Goal: Task Accomplishment & Management: Manage account settings

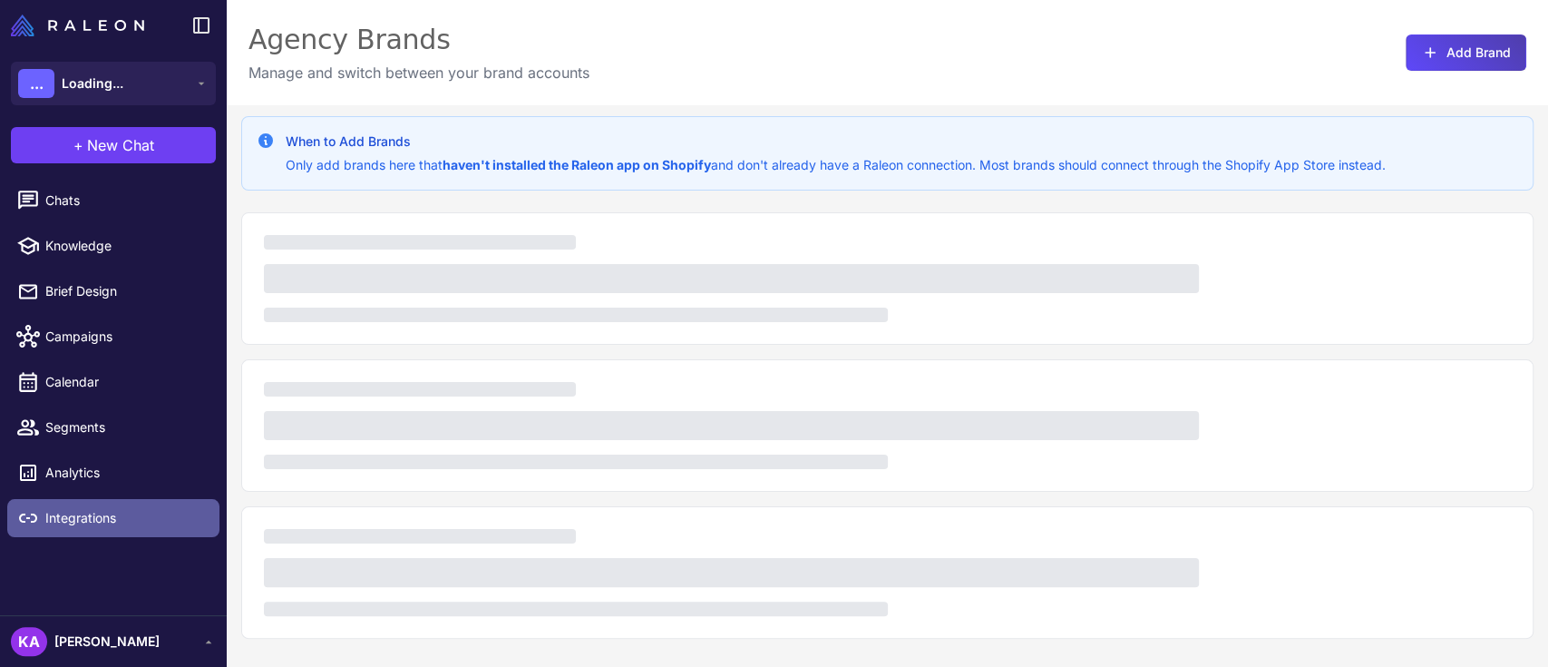
click at [109, 514] on span "Integrations" at bounding box center [125, 518] width 160 height 20
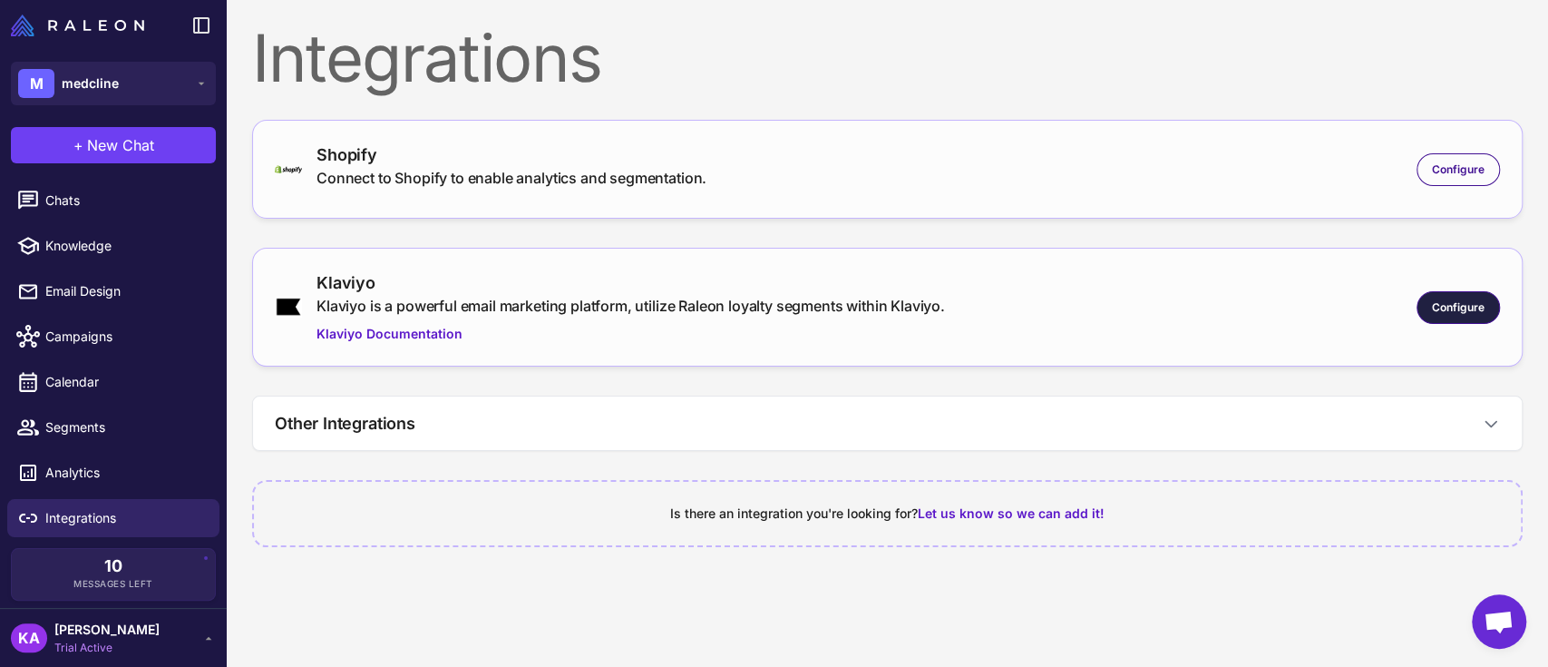
click at [1454, 302] on span "Configure" at bounding box center [1458, 307] width 53 height 16
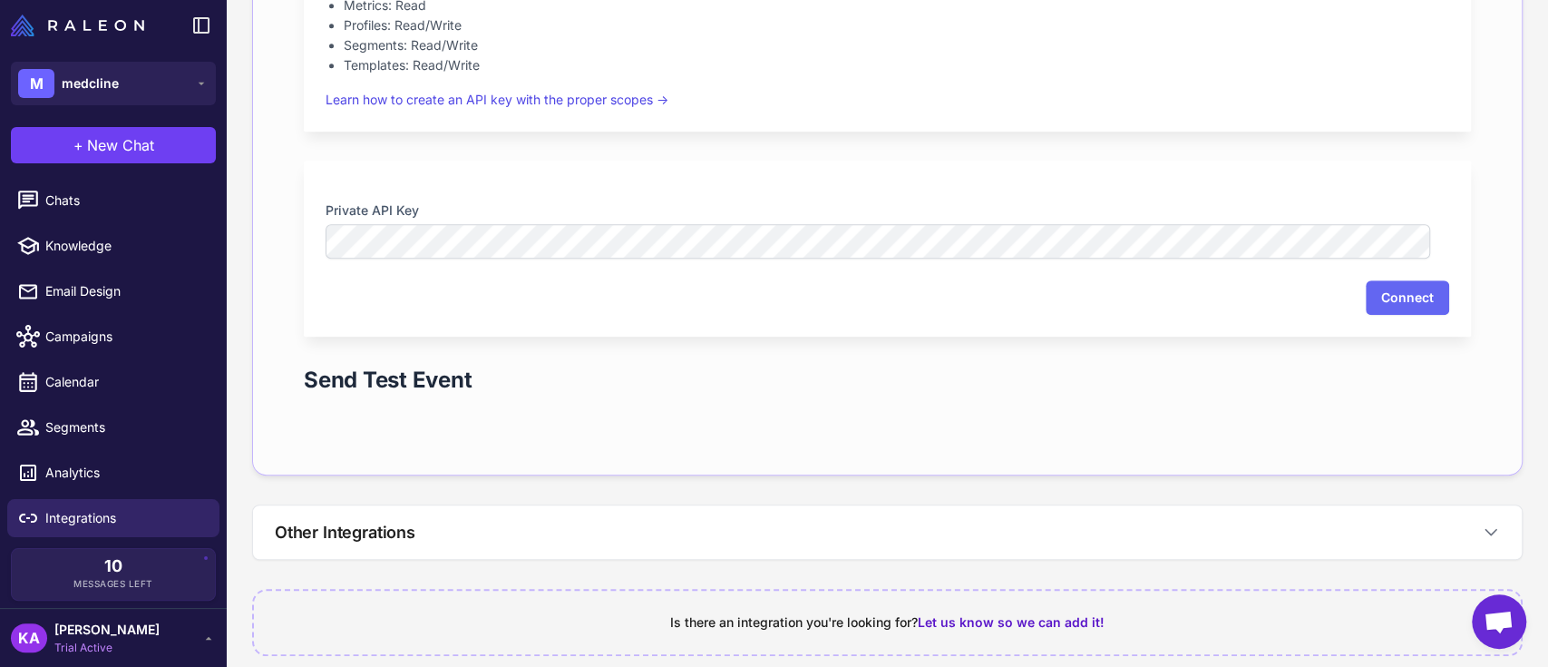
scroll to position [677, 0]
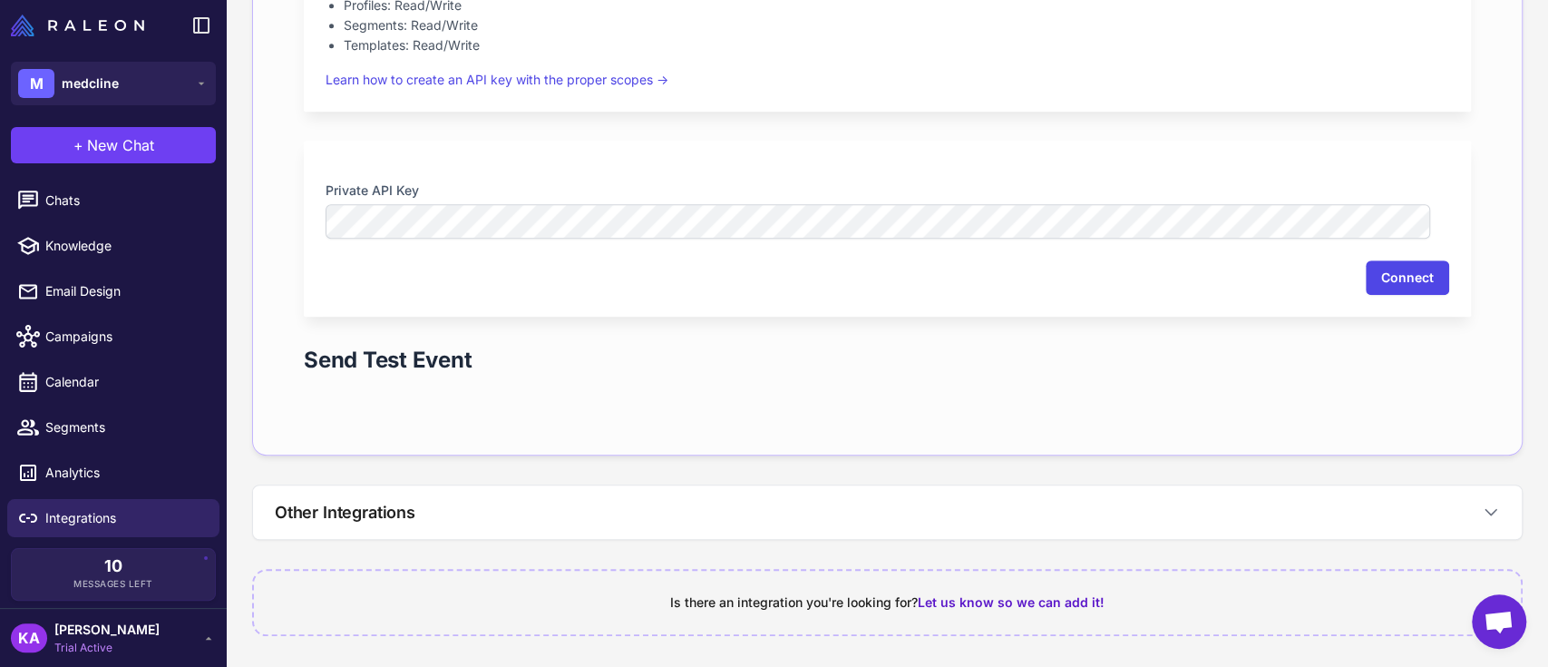
click at [1384, 269] on button "Connect" at bounding box center [1407, 277] width 83 height 34
click at [0, 0] on nordpass-portal at bounding box center [0, 0] width 0 height 0
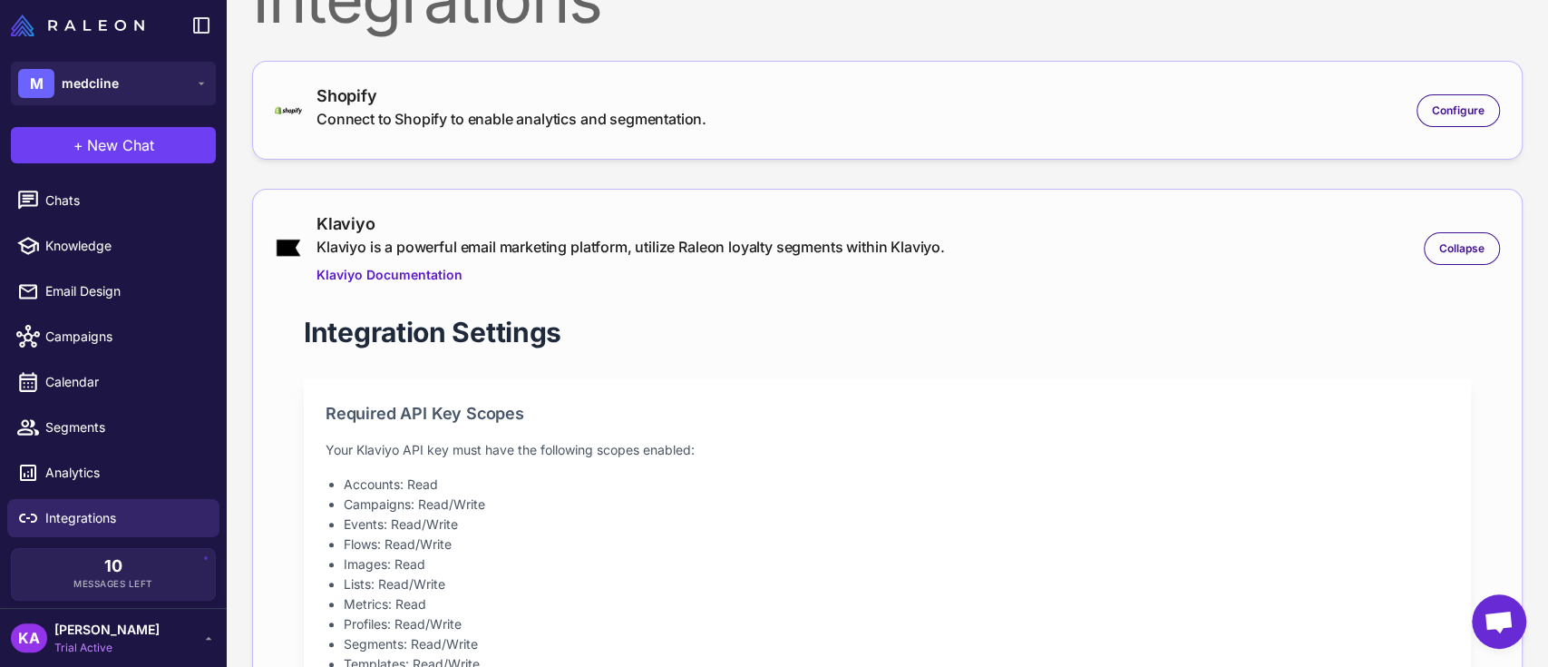
scroll to position [0, 0]
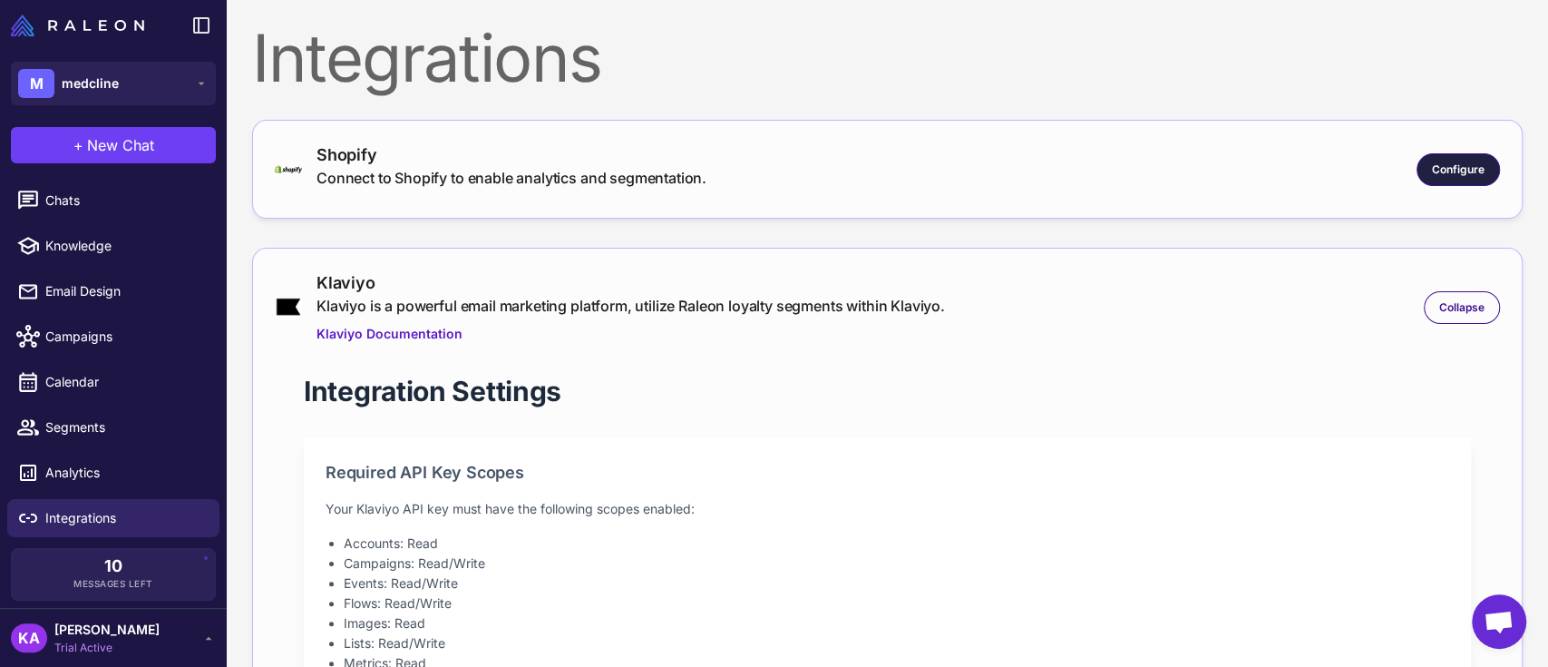
click at [1432, 175] on span "Configure" at bounding box center [1458, 169] width 53 height 16
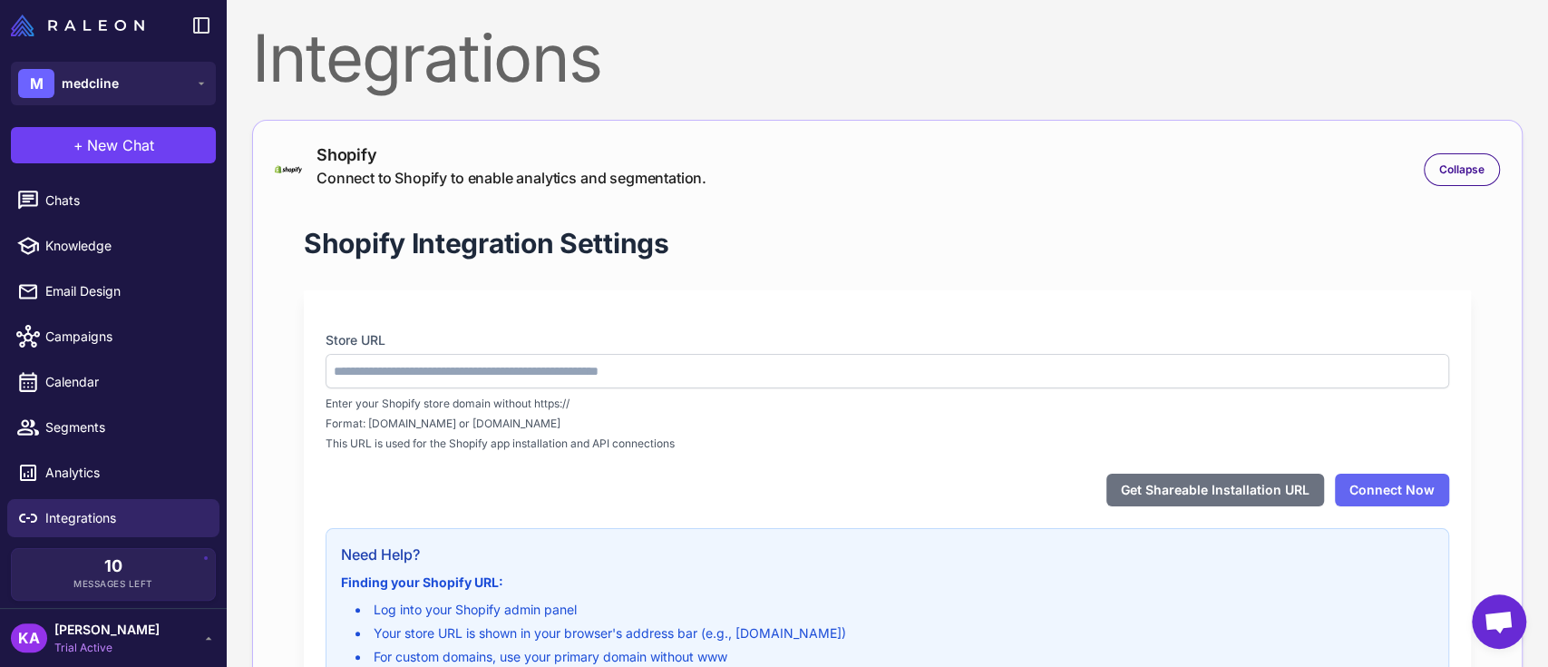
type input "**********"
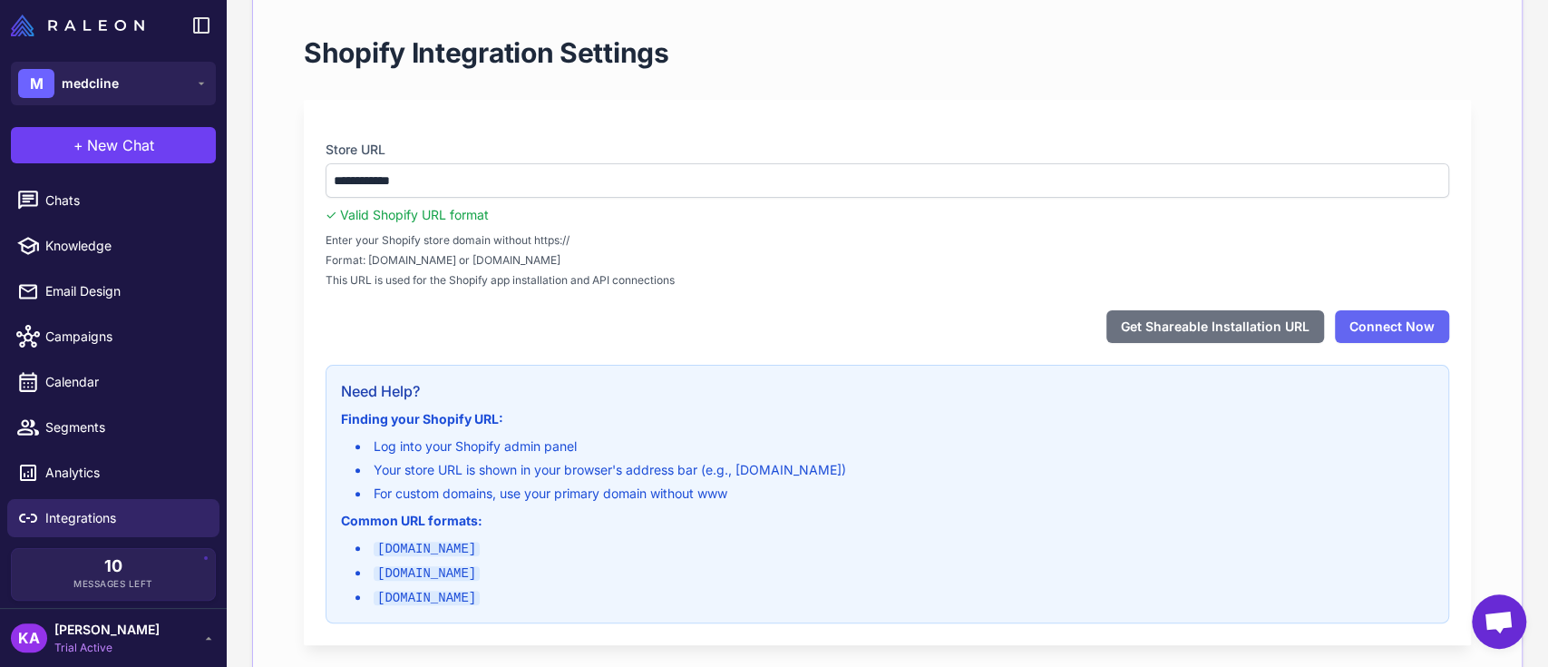
scroll to position [121, 0]
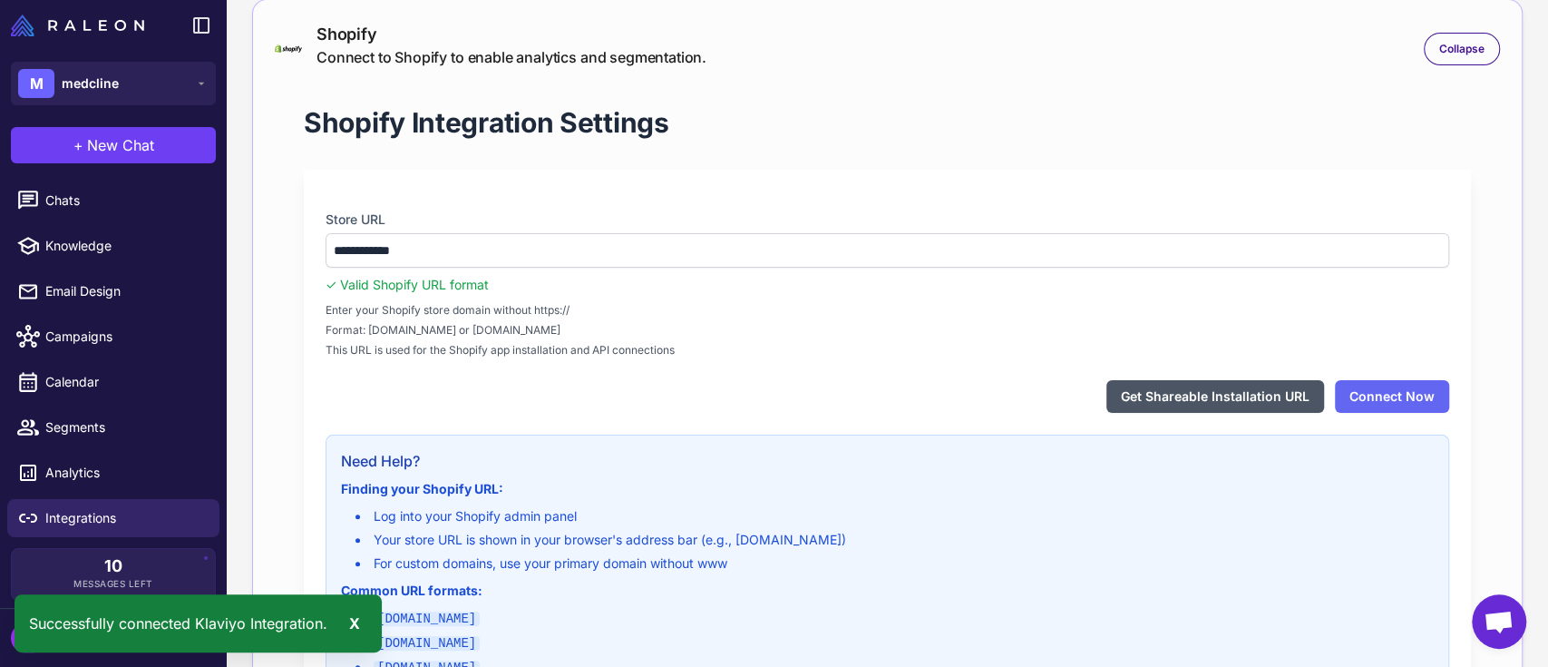
click at [1174, 395] on button "Get Shareable Installation URL" at bounding box center [1215, 396] width 218 height 33
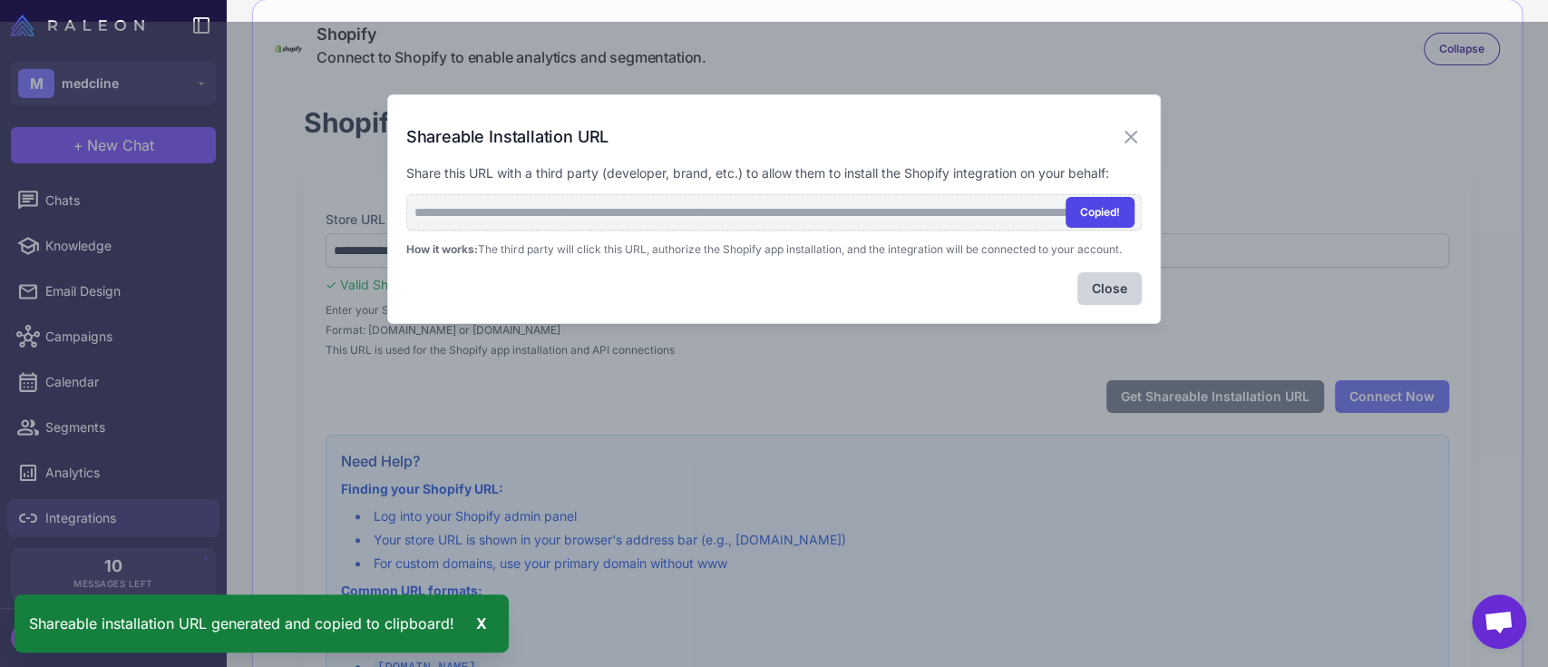
click at [1099, 215] on button "Copied!" at bounding box center [1100, 212] width 69 height 31
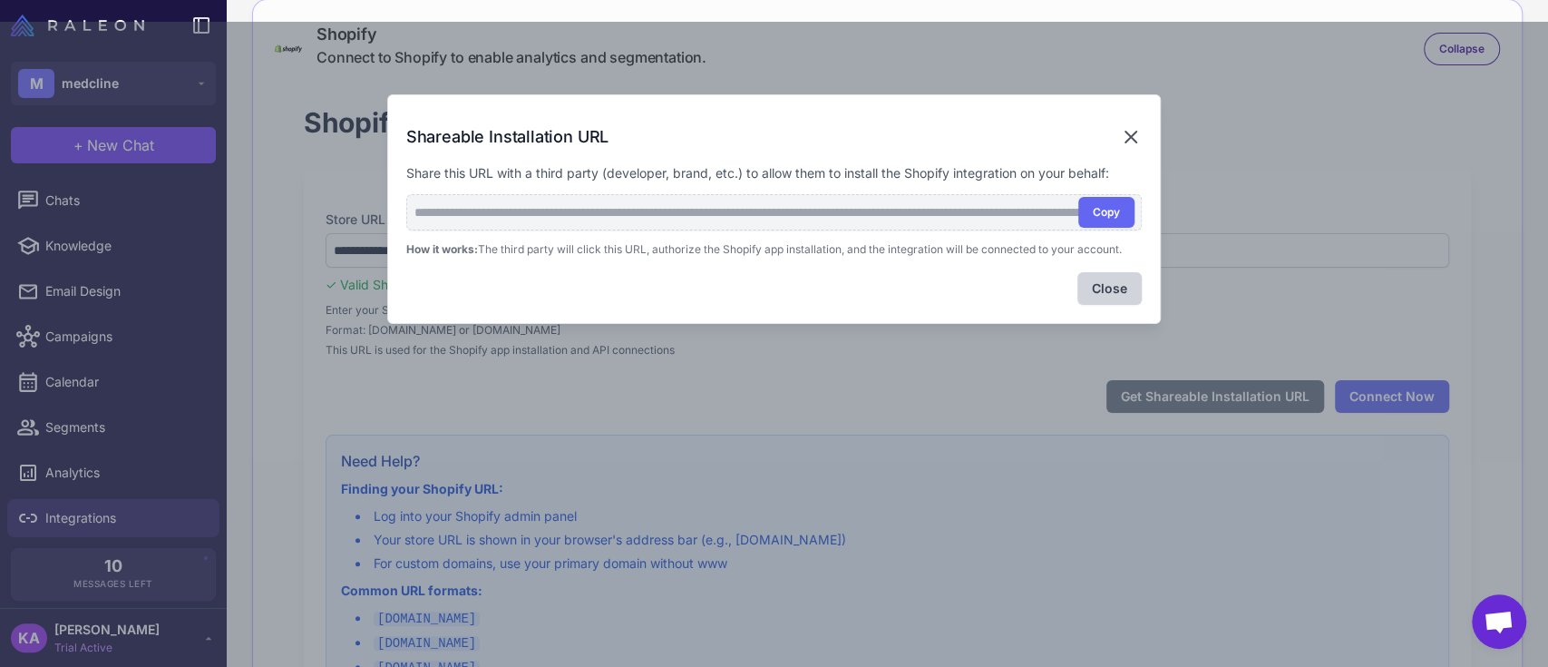
click at [1131, 126] on icon at bounding box center [1131, 137] width 22 height 22
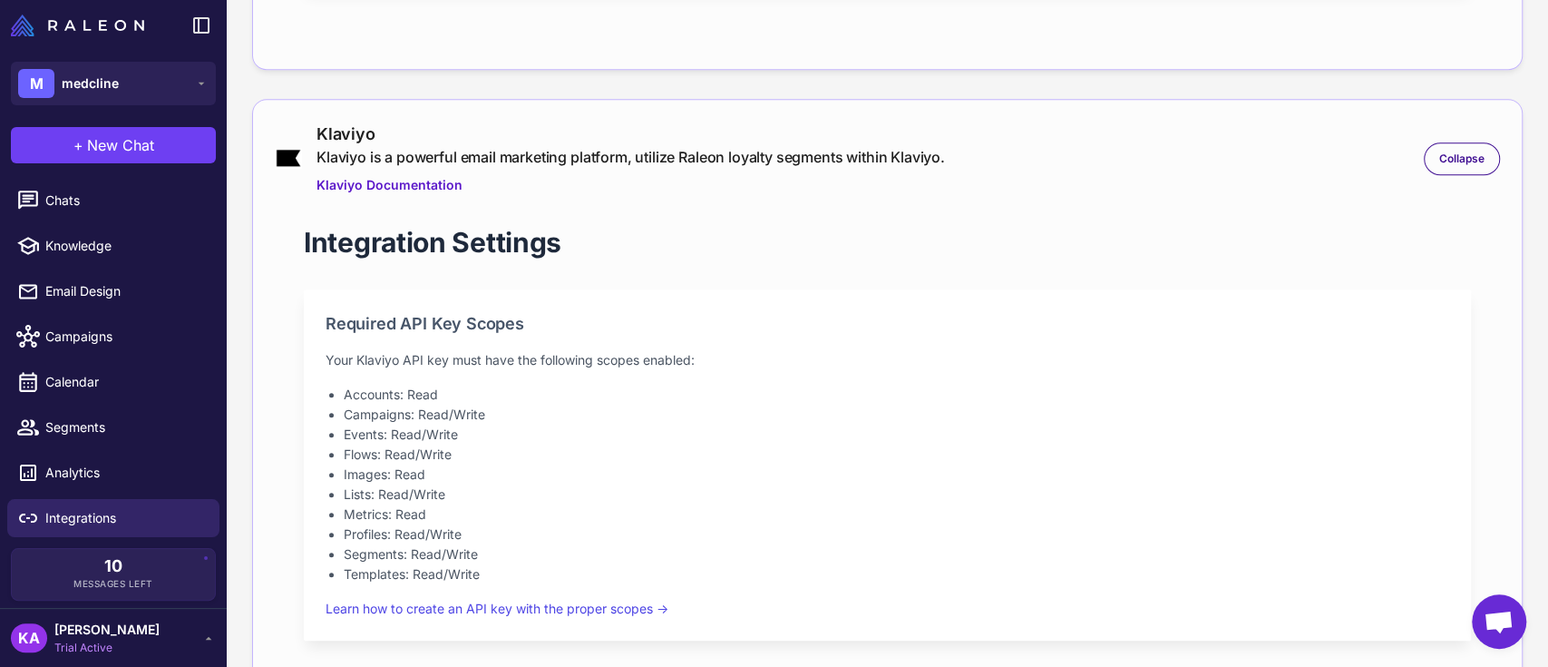
scroll to position [483, 0]
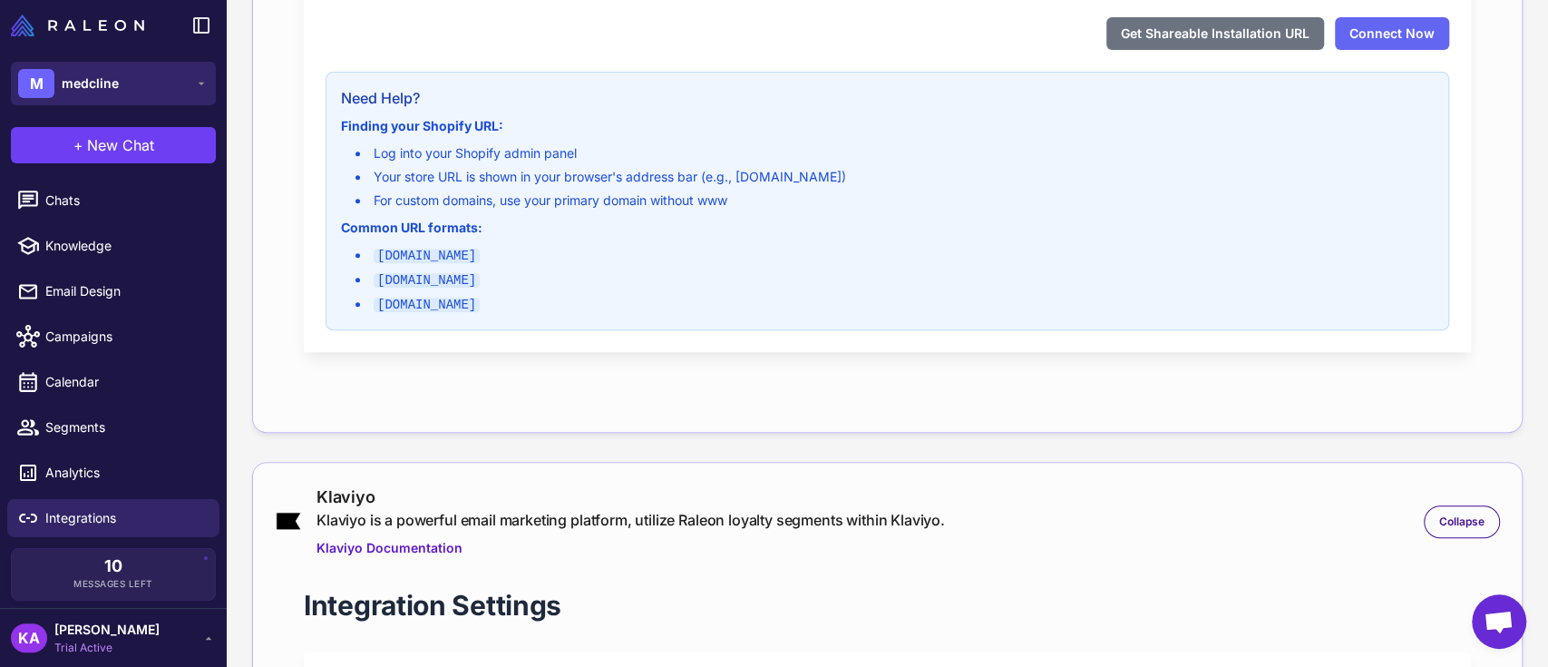
click at [92, 84] on span "medcline" at bounding box center [90, 83] width 57 height 20
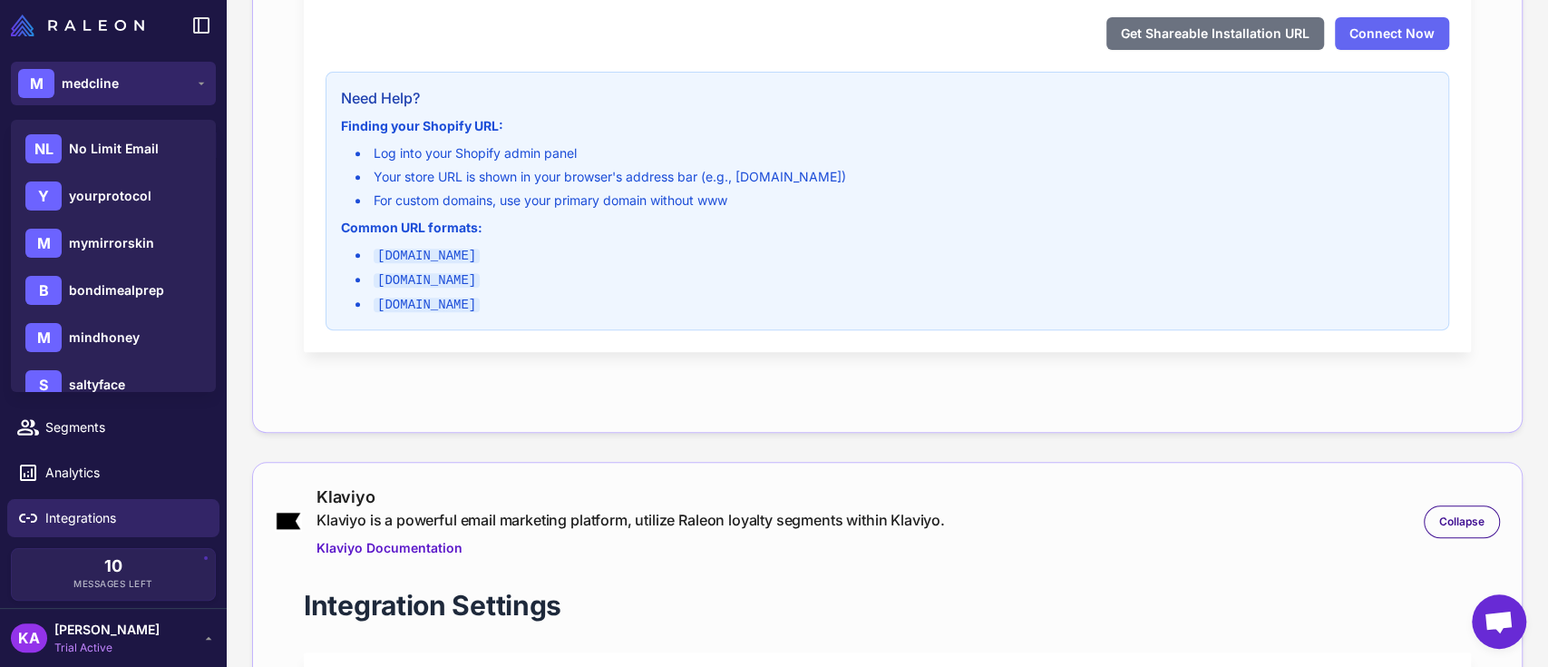
click at [92, 85] on span "medcline" at bounding box center [90, 83] width 57 height 20
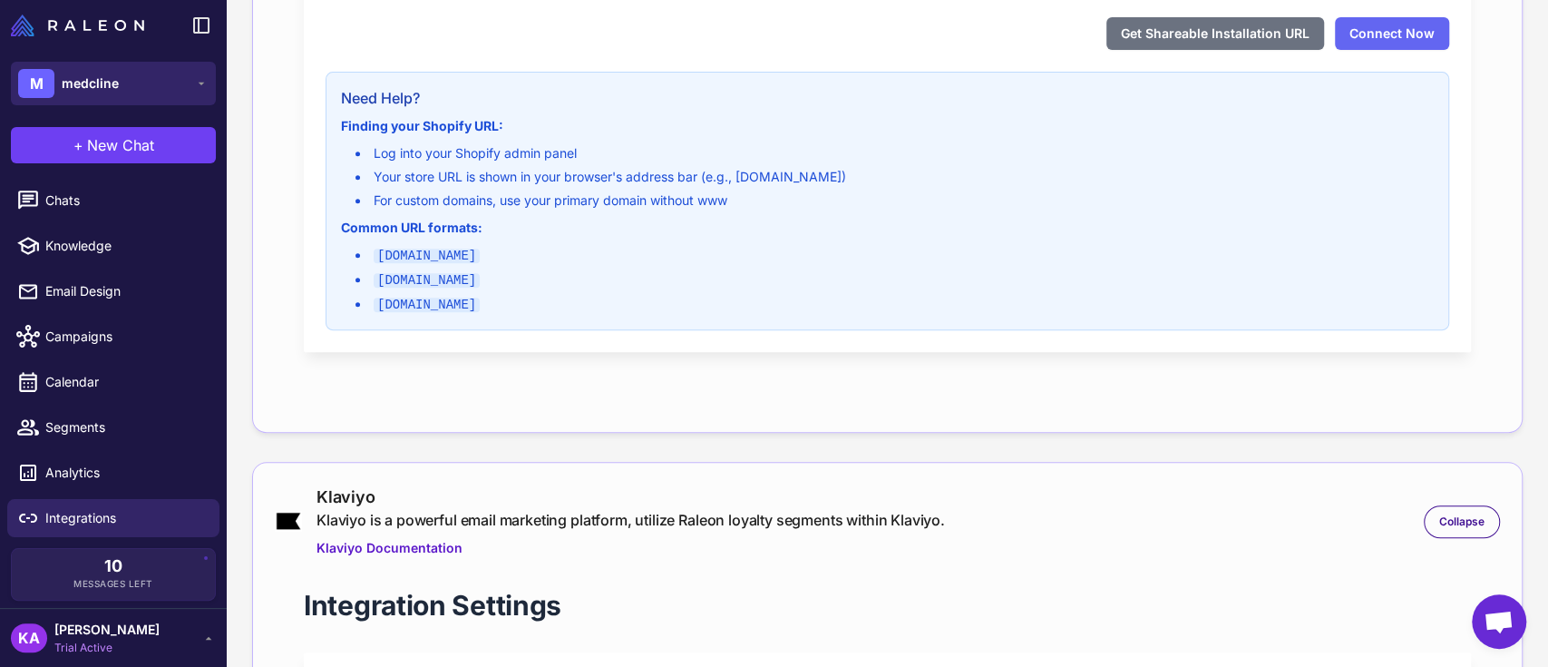
click at [109, 91] on span "medcline" at bounding box center [90, 83] width 57 height 20
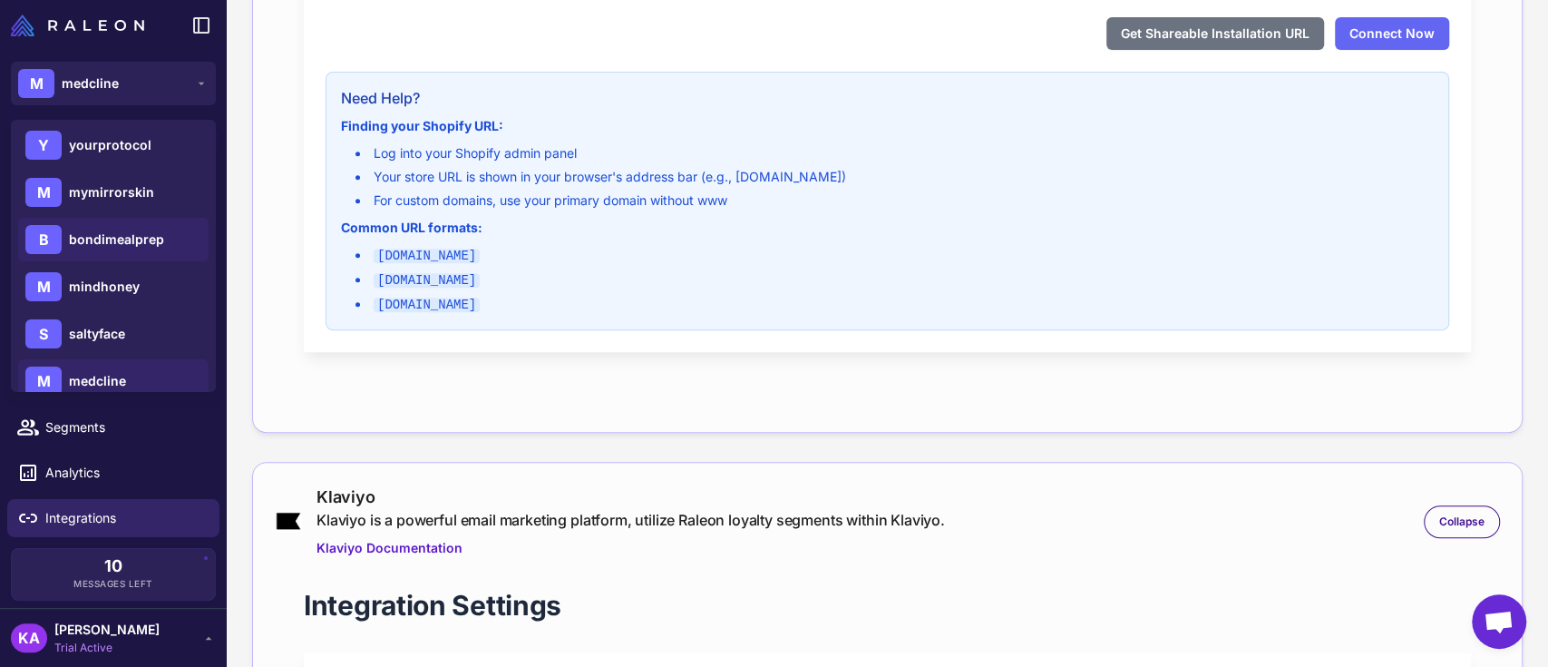
scroll to position [73, 0]
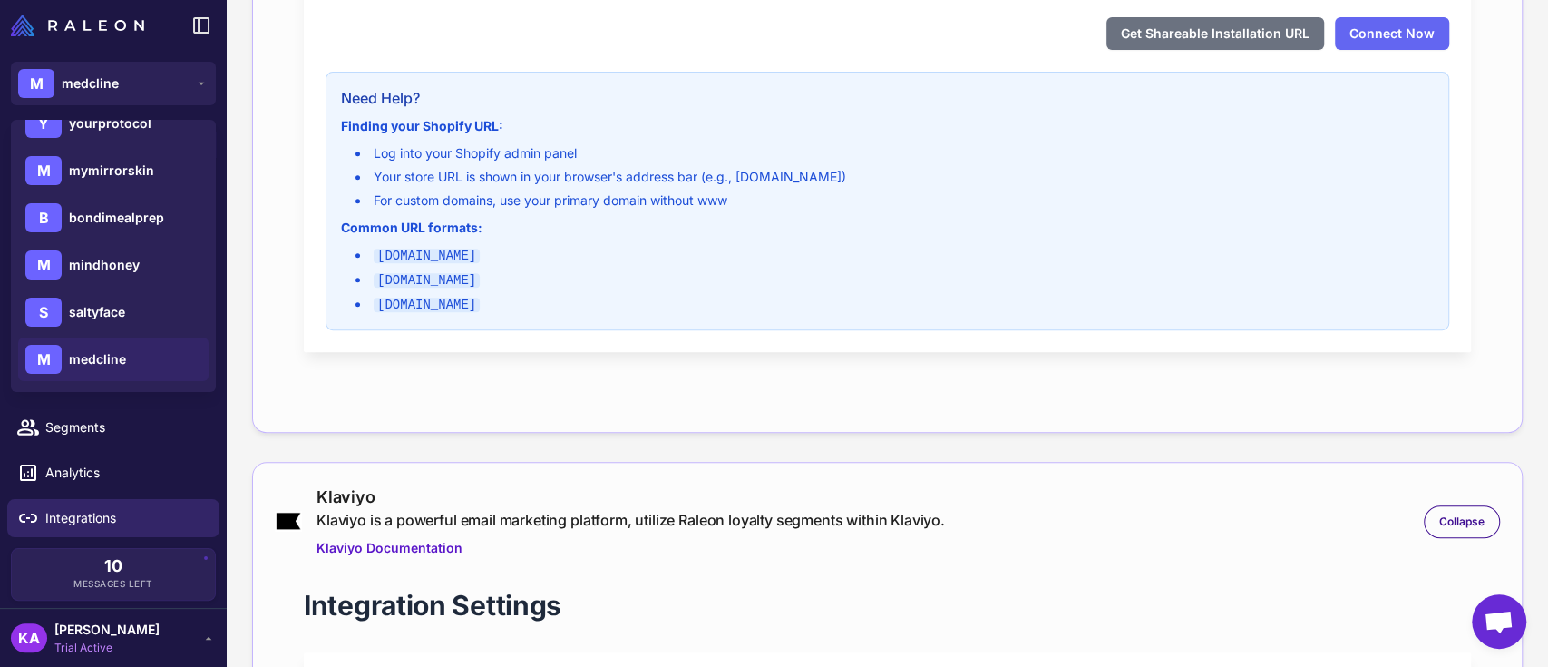
click at [363, 30] on div "Get Shareable Installation URL Connect Now" at bounding box center [888, 33] width 1124 height 33
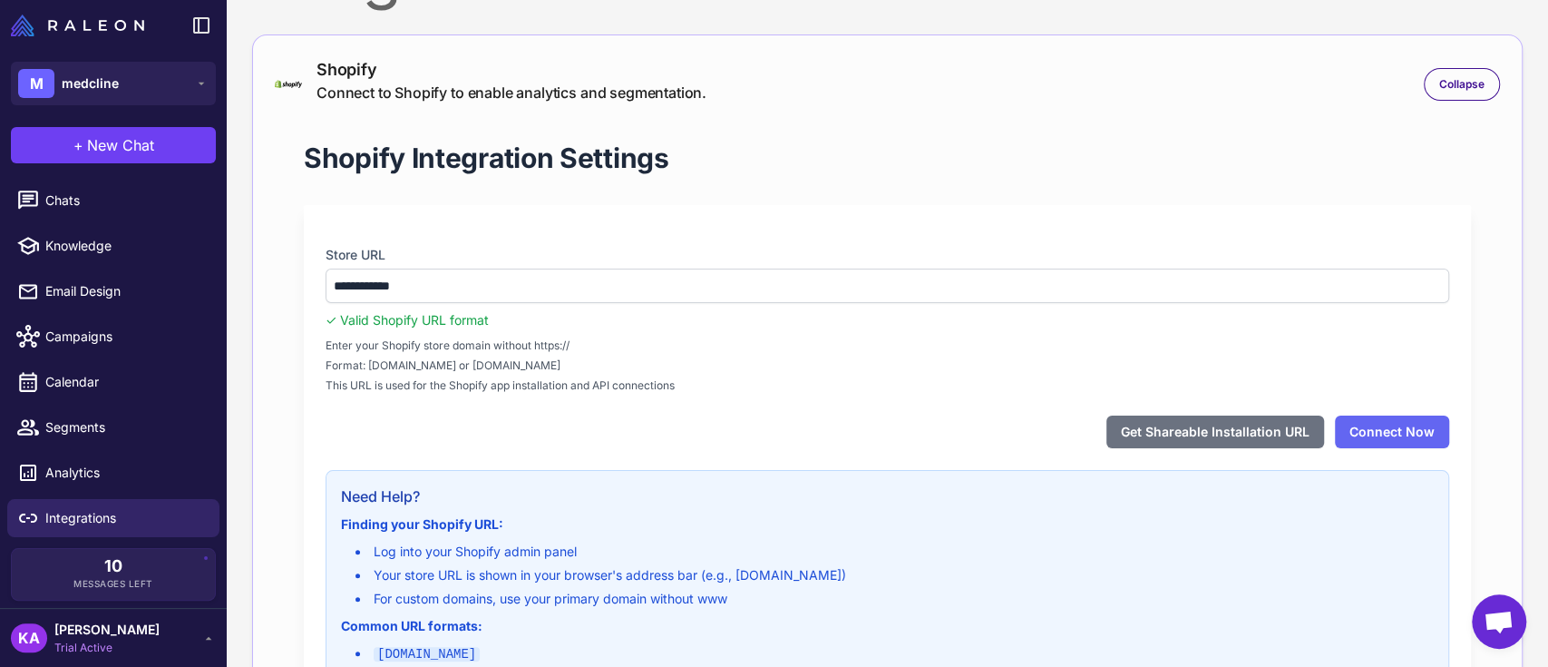
scroll to position [0, 0]
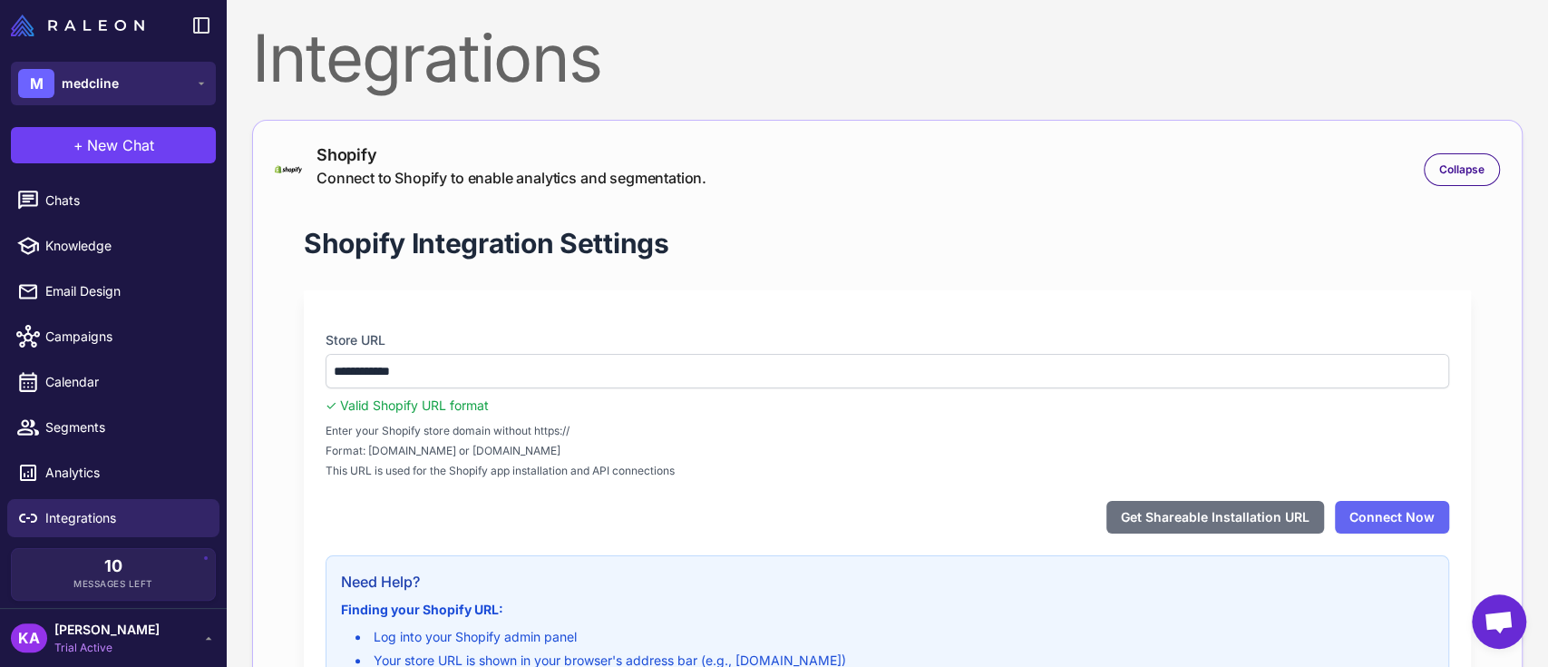
click at [122, 83] on button "M medcline" at bounding box center [113, 84] width 205 height 44
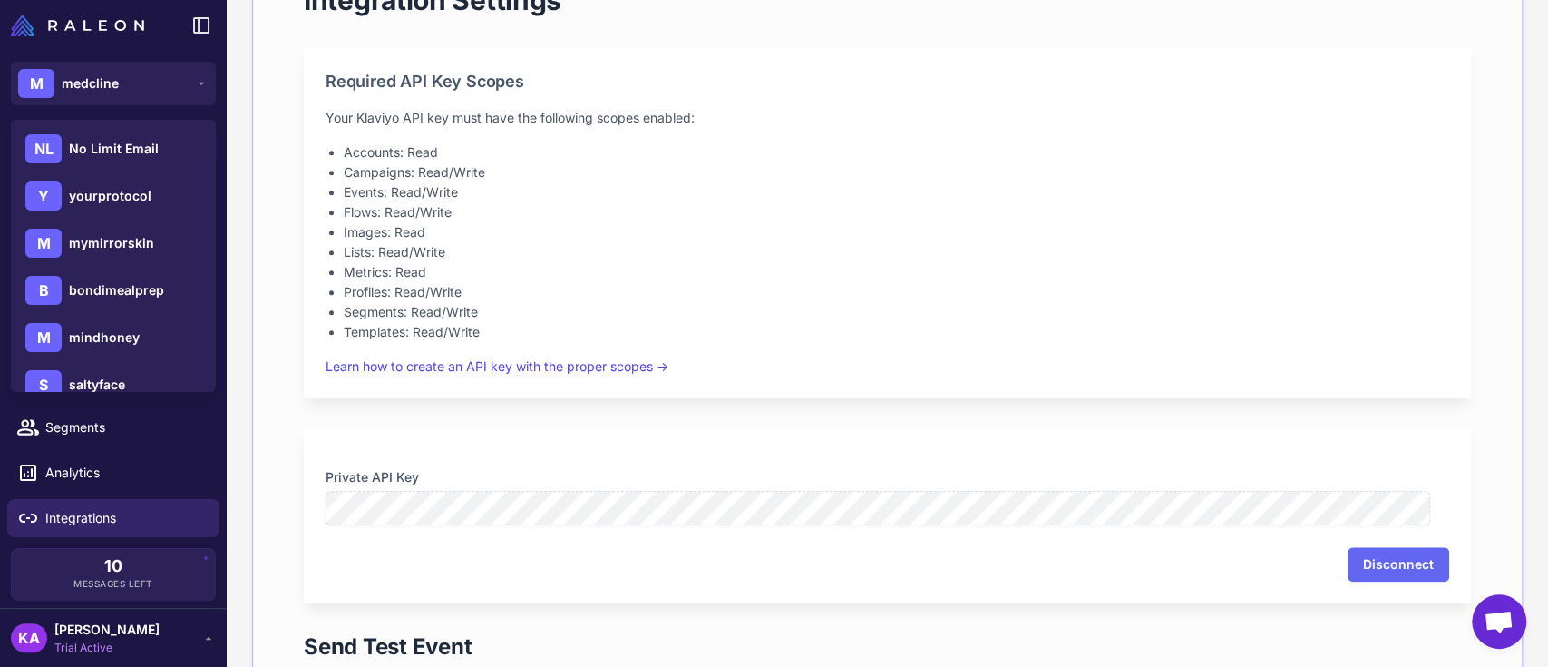
scroll to position [1544, 0]
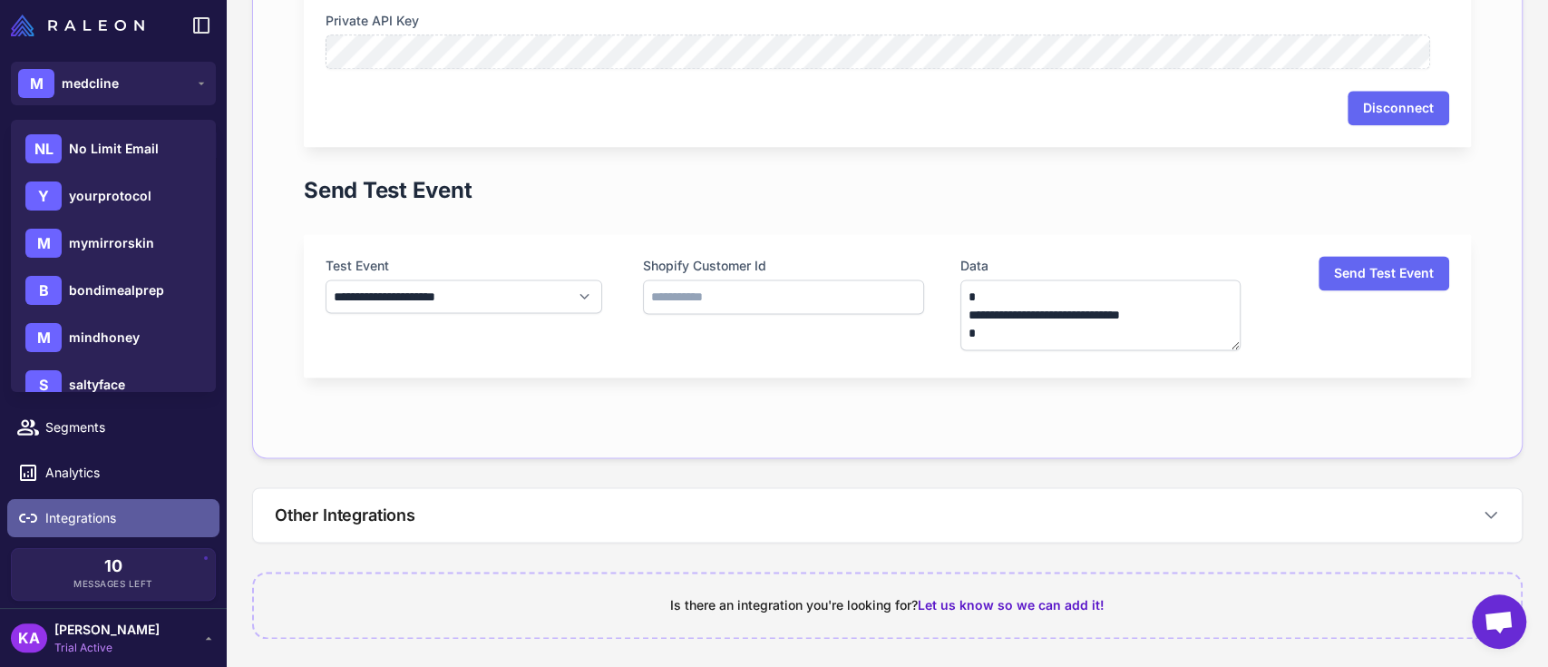
click at [103, 524] on span "Integrations" at bounding box center [125, 518] width 160 height 20
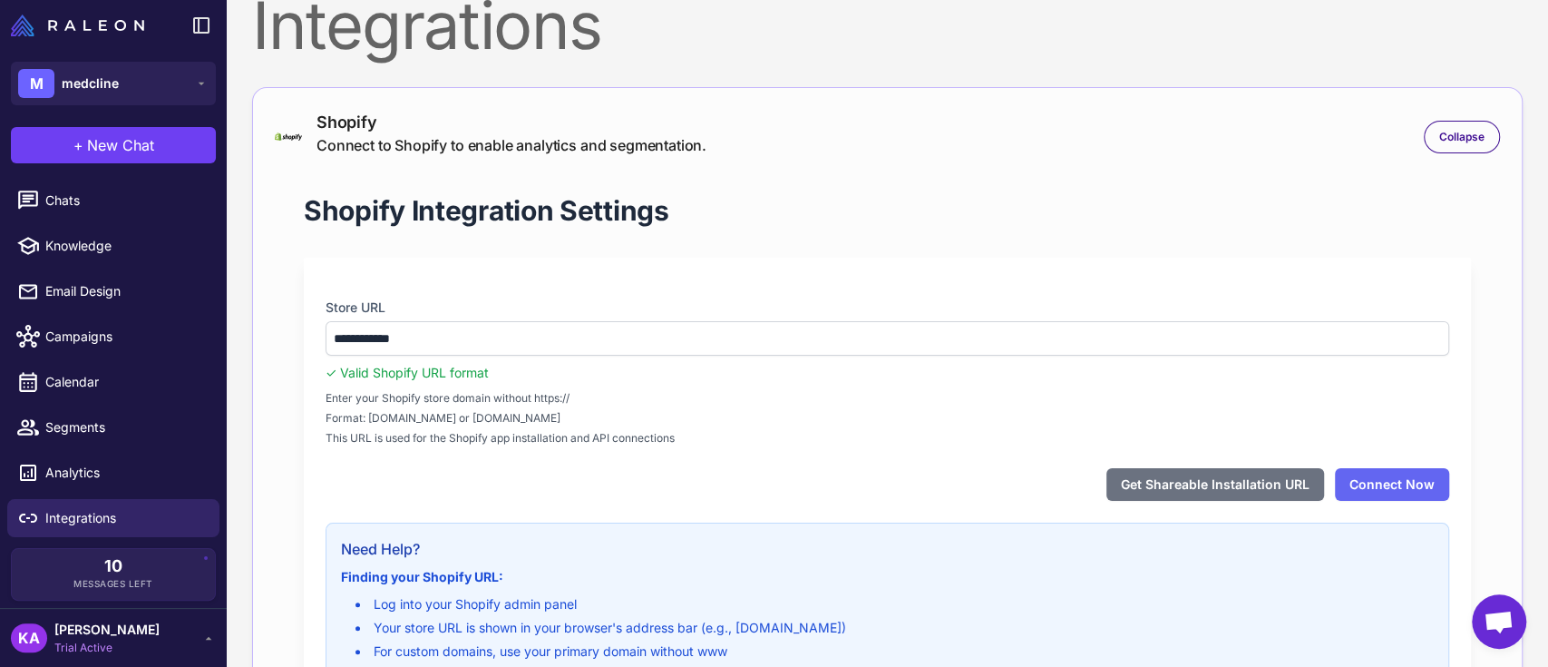
scroll to position [0, 0]
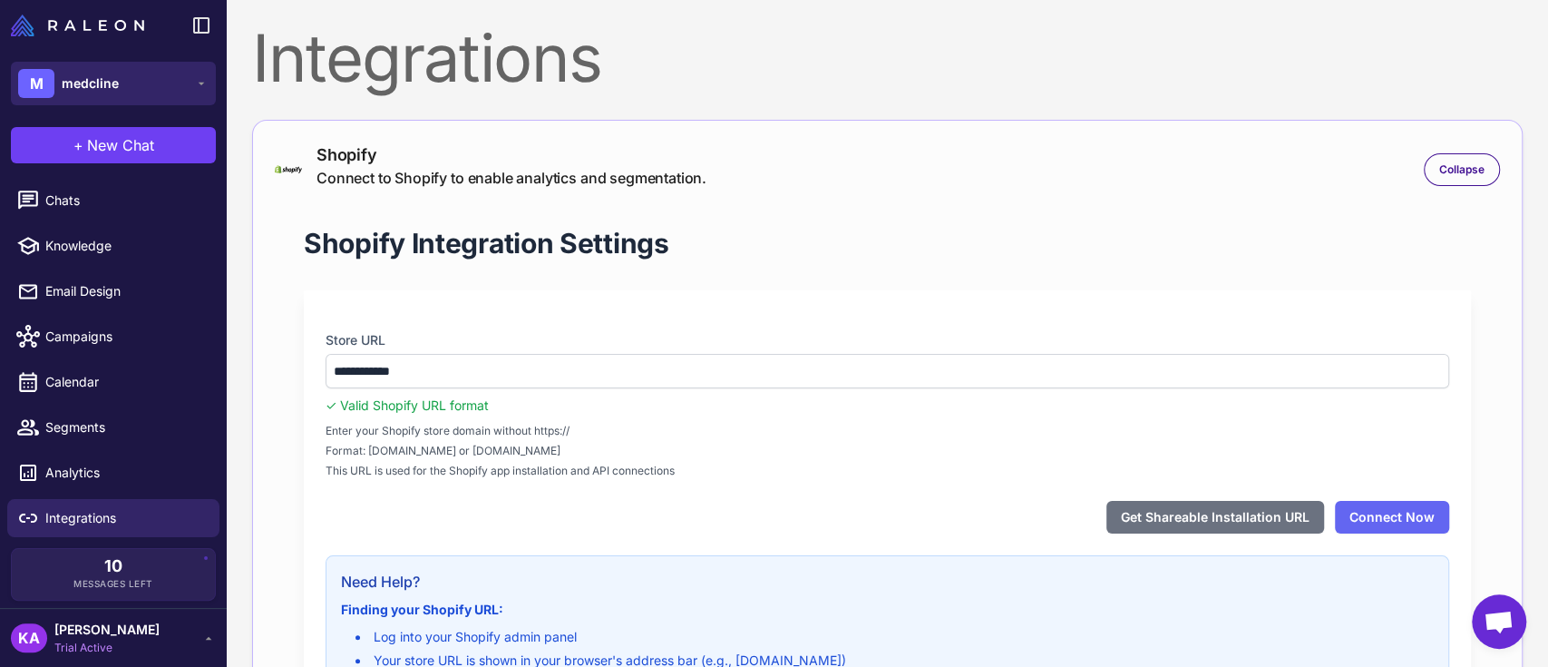
click at [119, 69] on button "M medcline" at bounding box center [113, 84] width 205 height 44
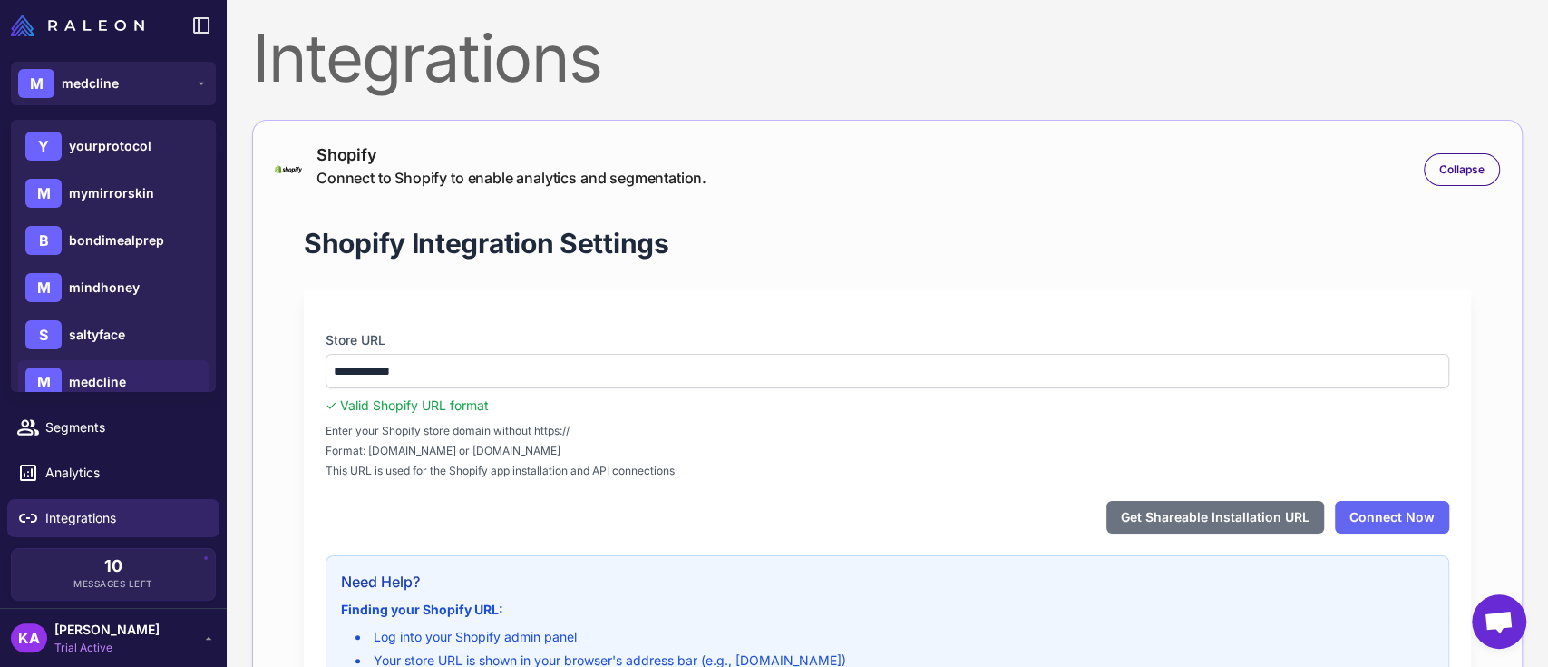
scroll to position [73, 0]
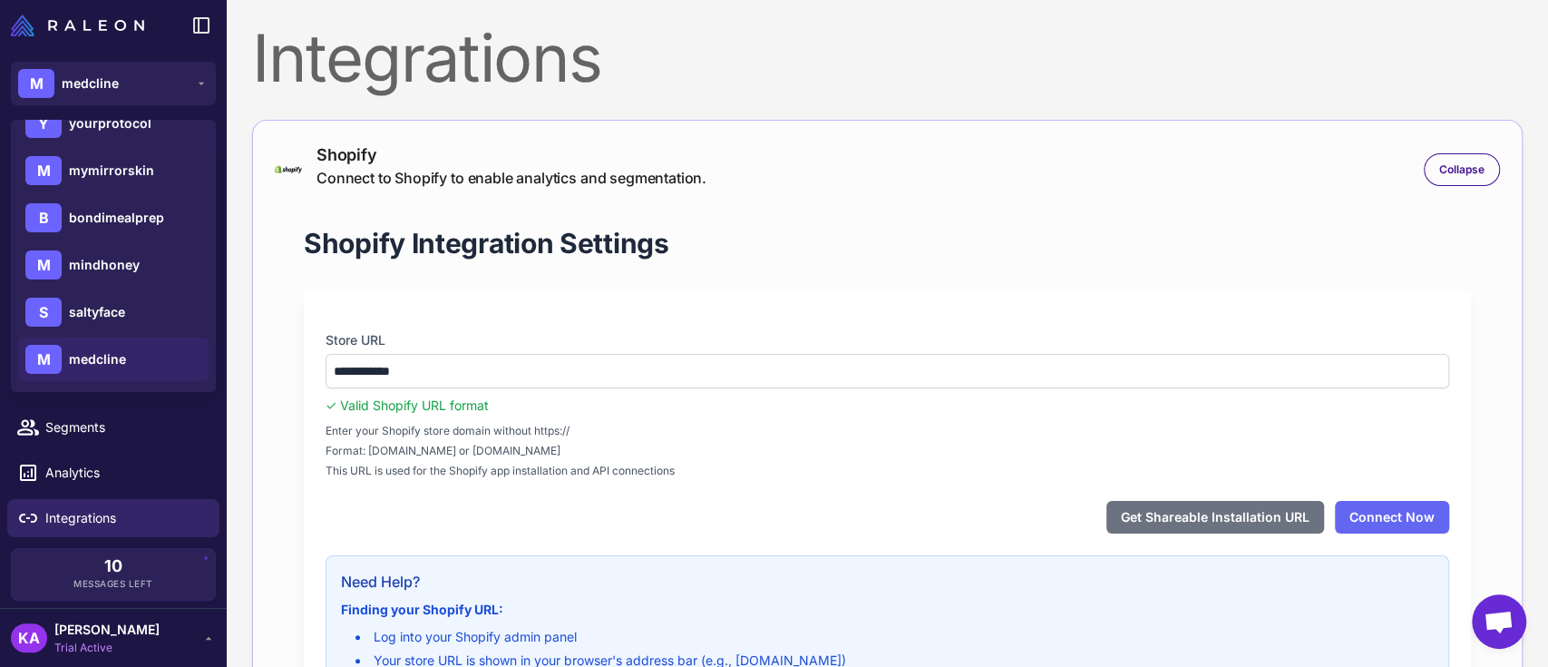
click at [109, 363] on span "medcline" at bounding box center [97, 359] width 57 height 20
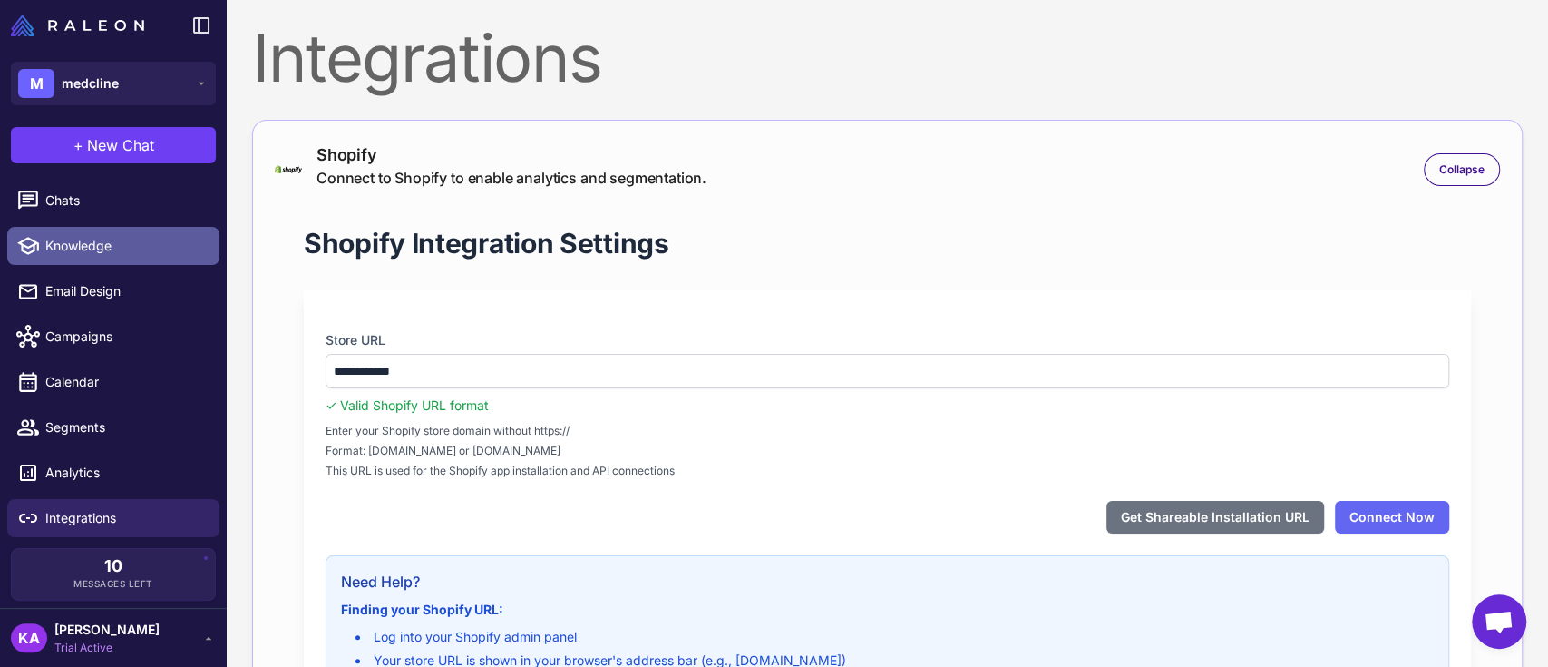
click at [106, 249] on span "Knowledge" at bounding box center [125, 246] width 160 height 20
select select
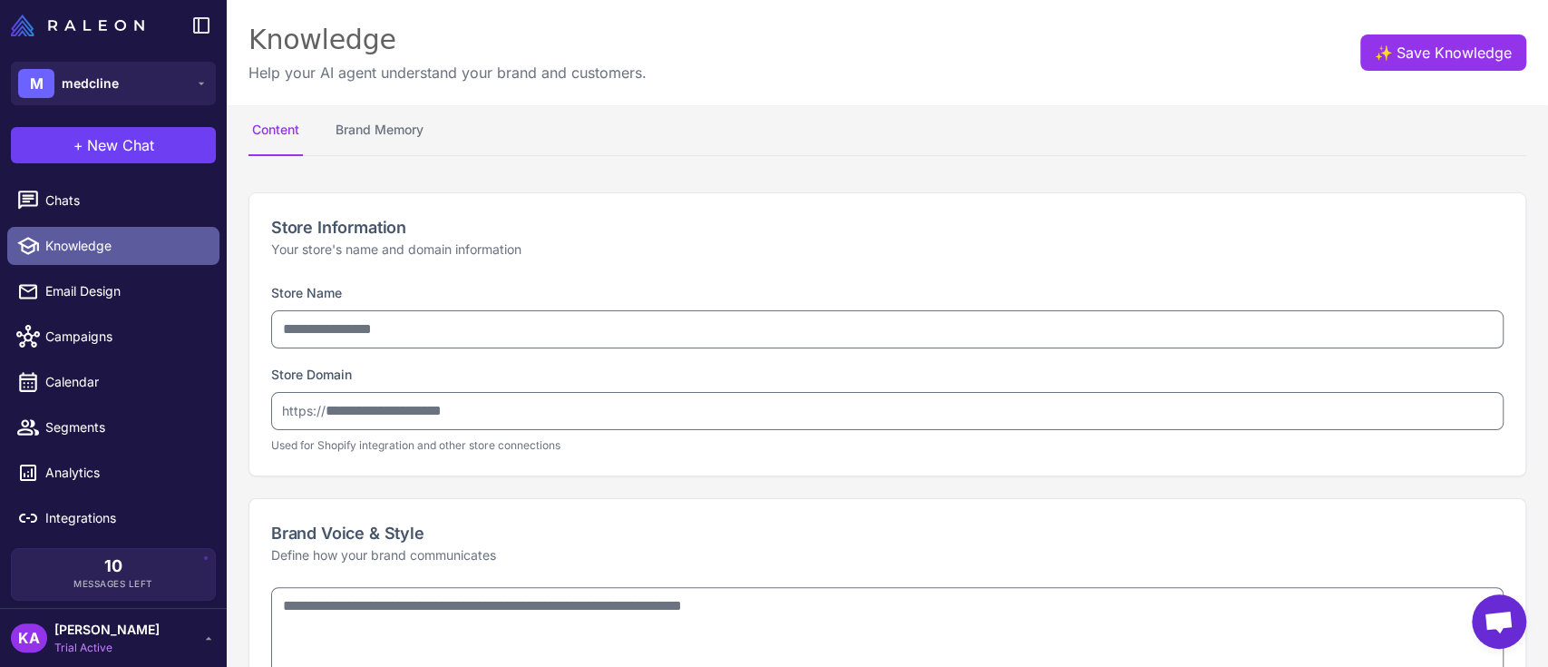
type input "********"
type input "**********"
type textarea "**********"
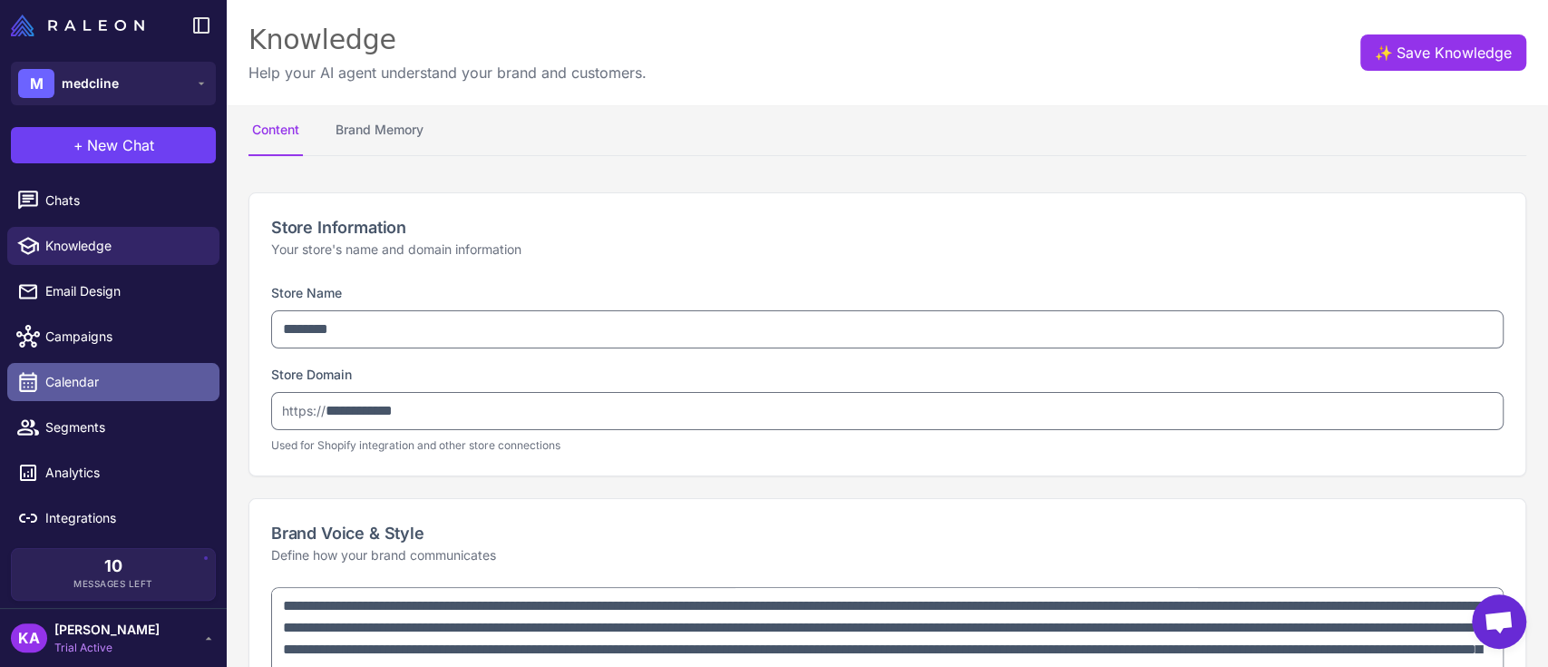
type textarea "**********"
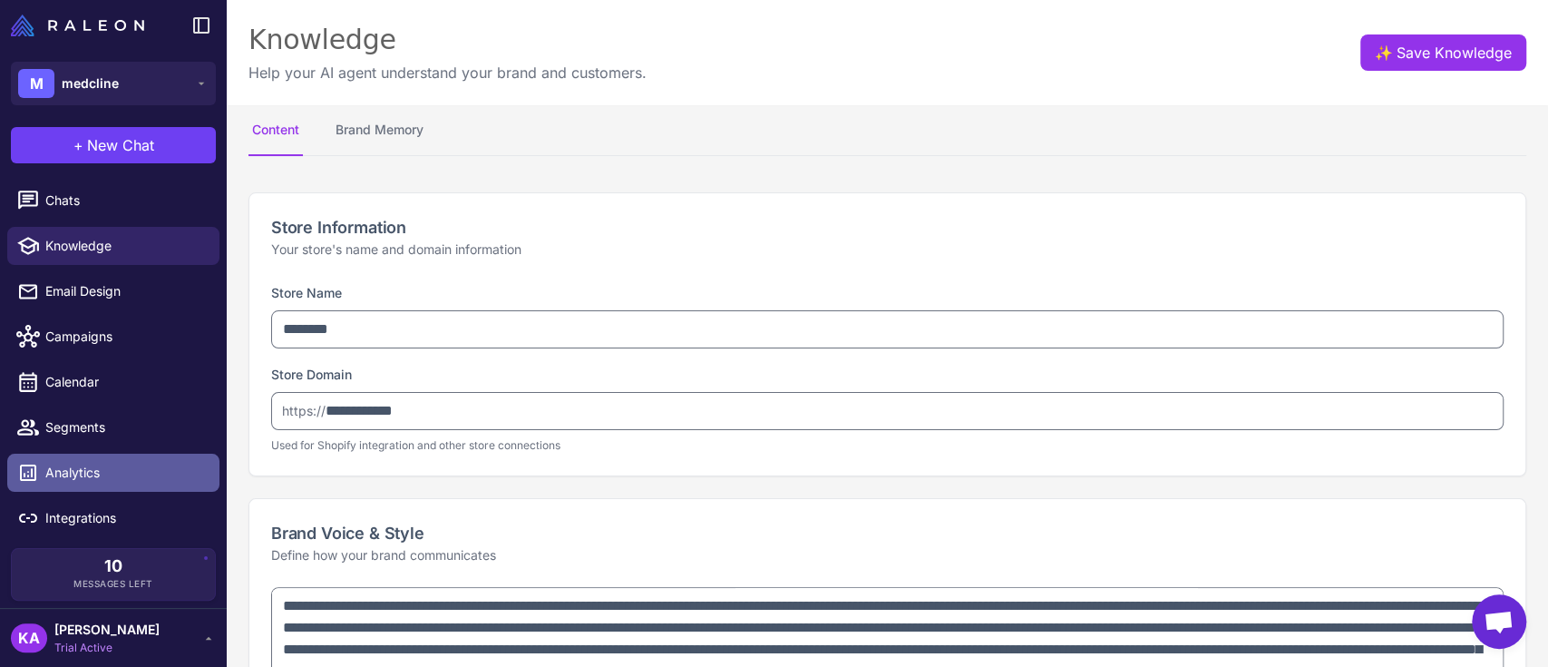
type textarea "**********"
click at [89, 474] on span "Analytics" at bounding box center [125, 473] width 160 height 20
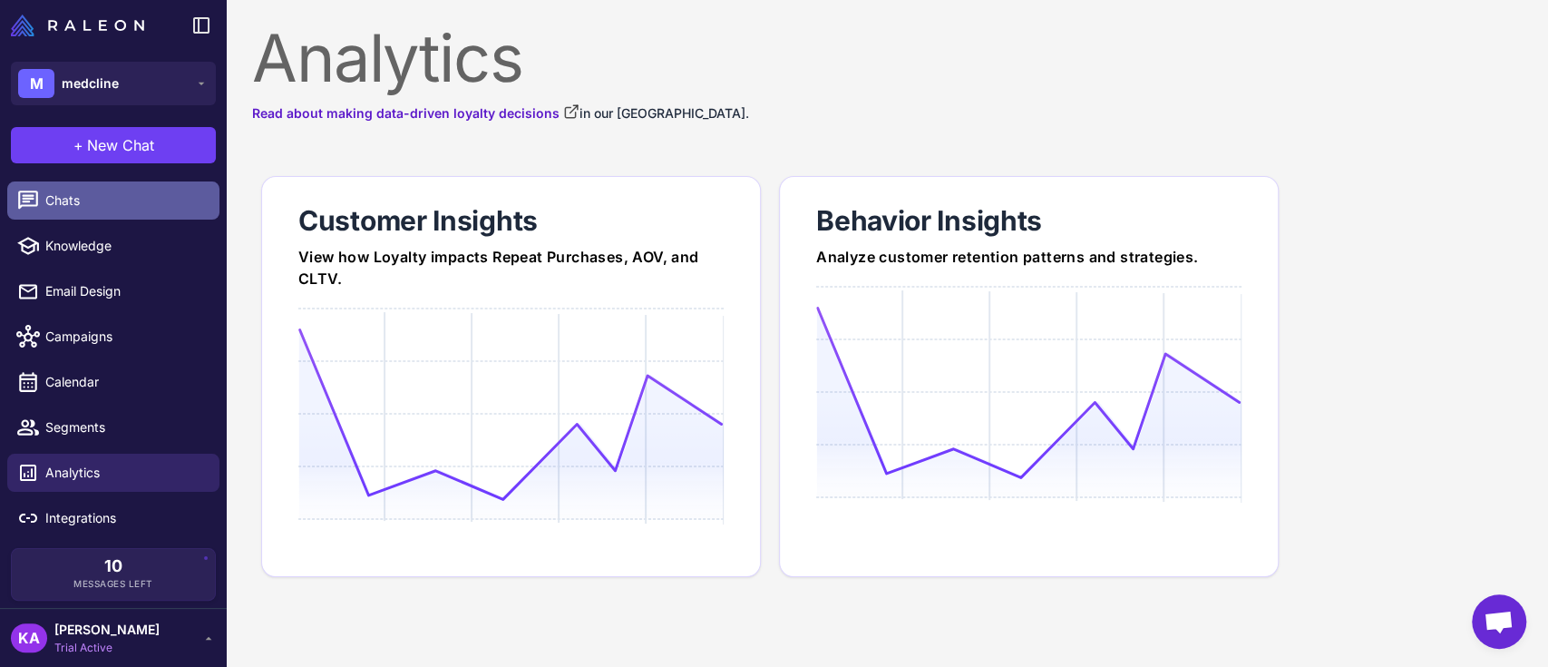
click at [85, 202] on span "Chats" at bounding box center [125, 200] width 160 height 20
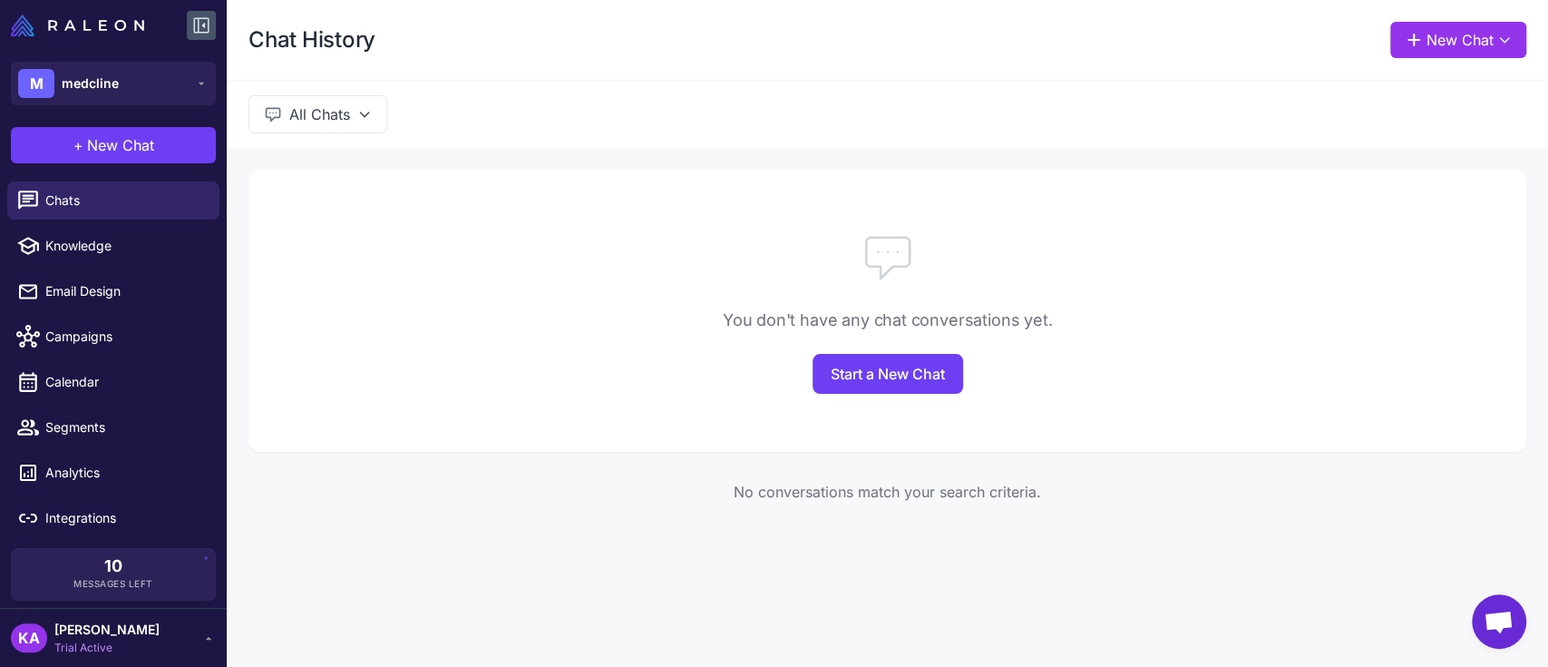
click at [202, 29] on icon at bounding box center [201, 26] width 22 height 22
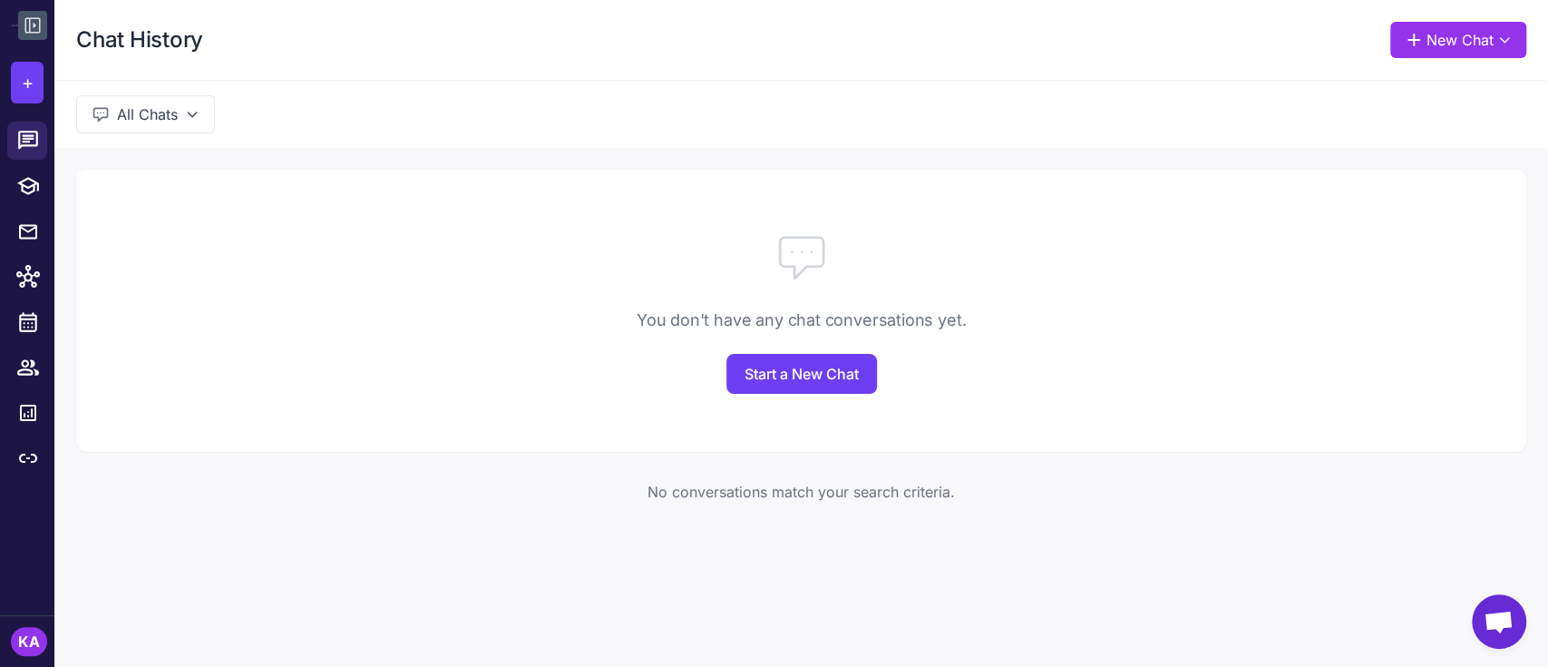
click at [40, 15] on icon at bounding box center [33, 26] width 22 height 22
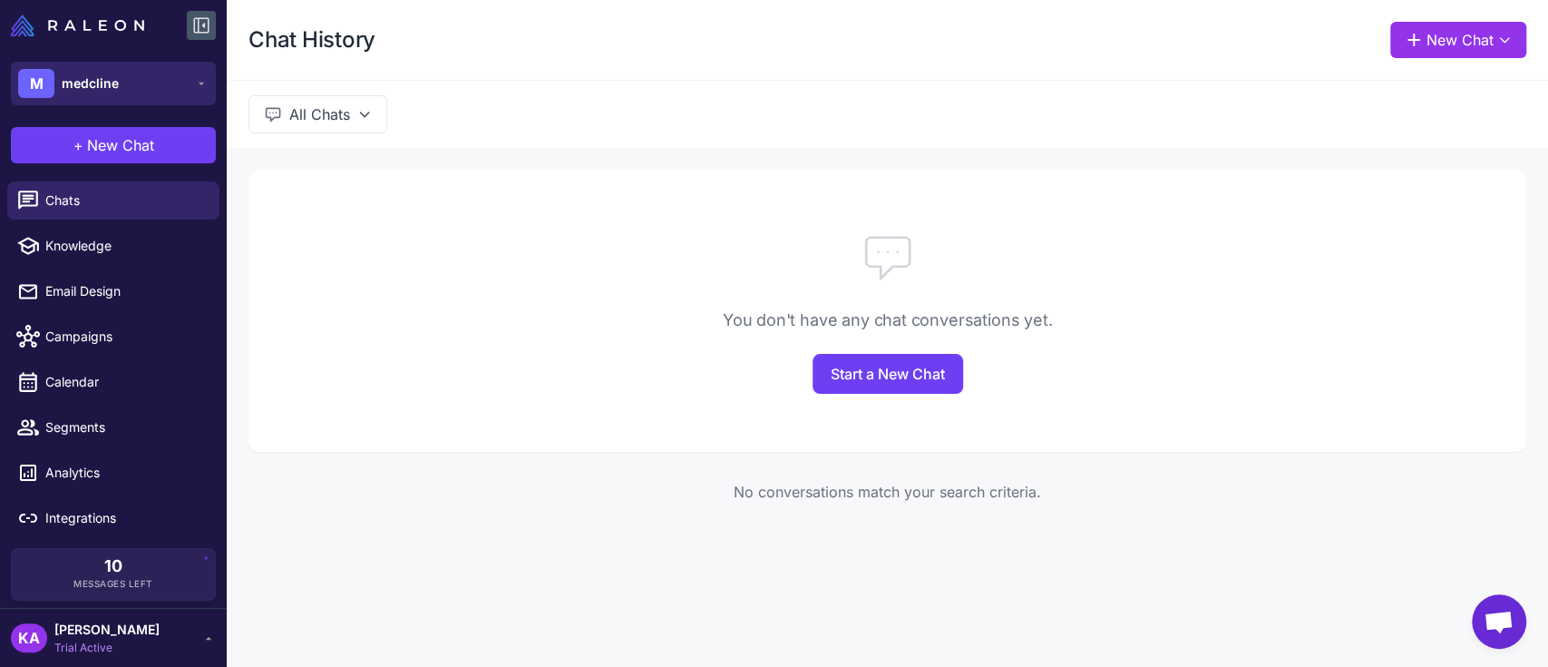
click at [77, 76] on span "medcline" at bounding box center [90, 83] width 57 height 20
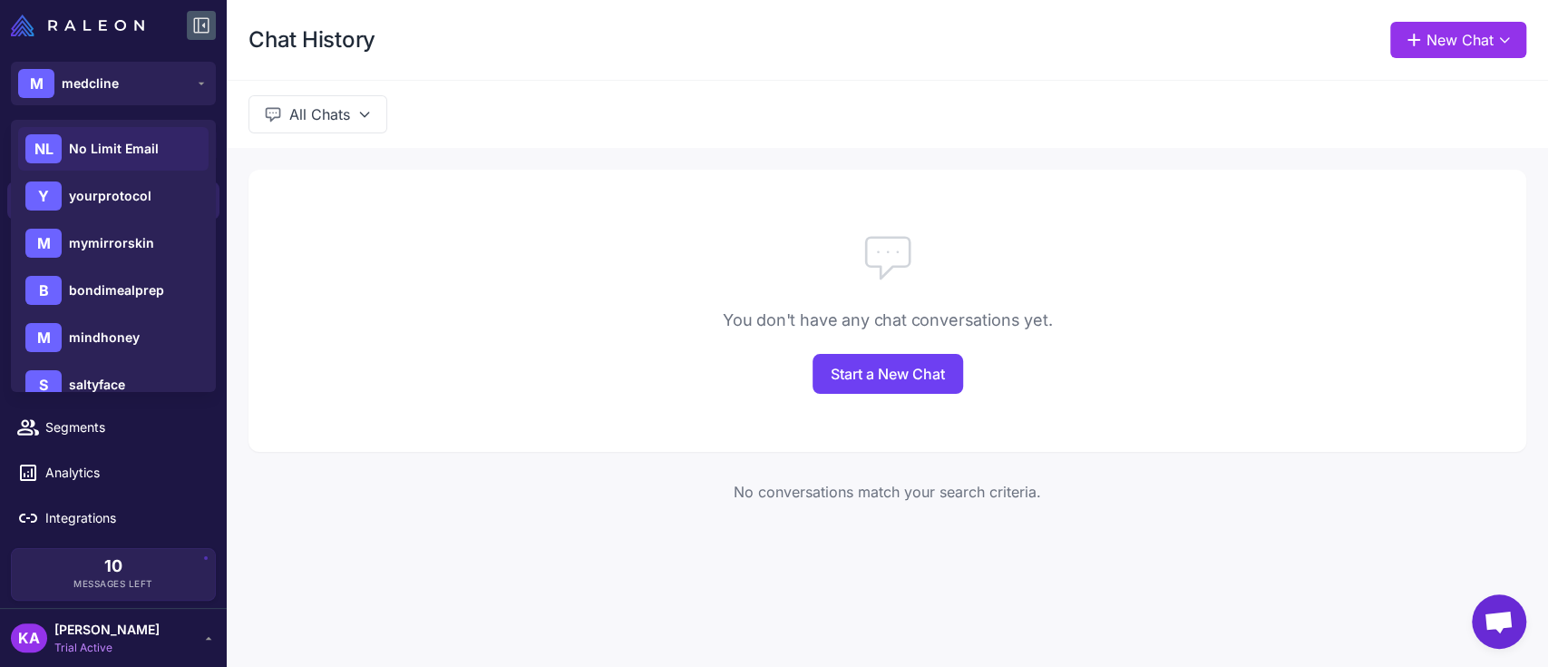
click at [138, 159] on div "NL No Limit Email" at bounding box center [113, 149] width 190 height 44
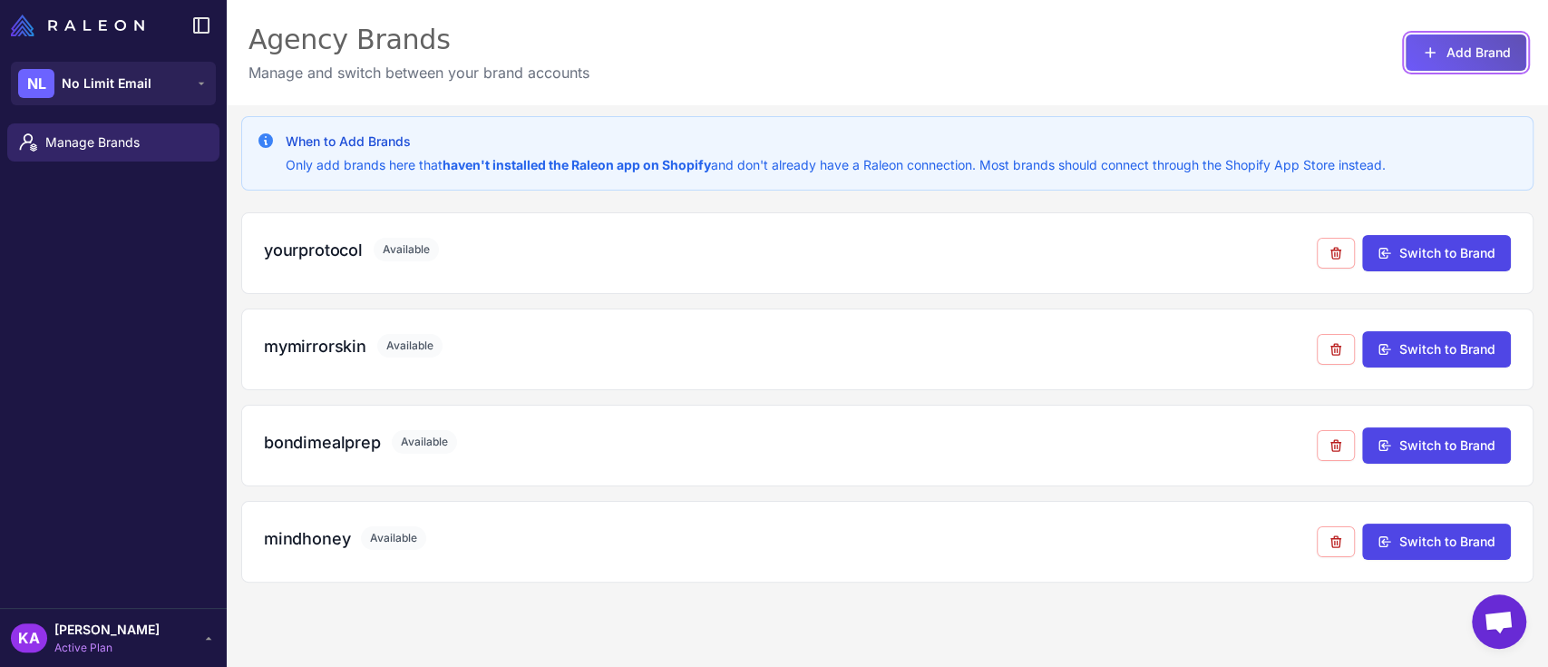
click at [1446, 49] on button "Add Brand" at bounding box center [1466, 52] width 121 height 36
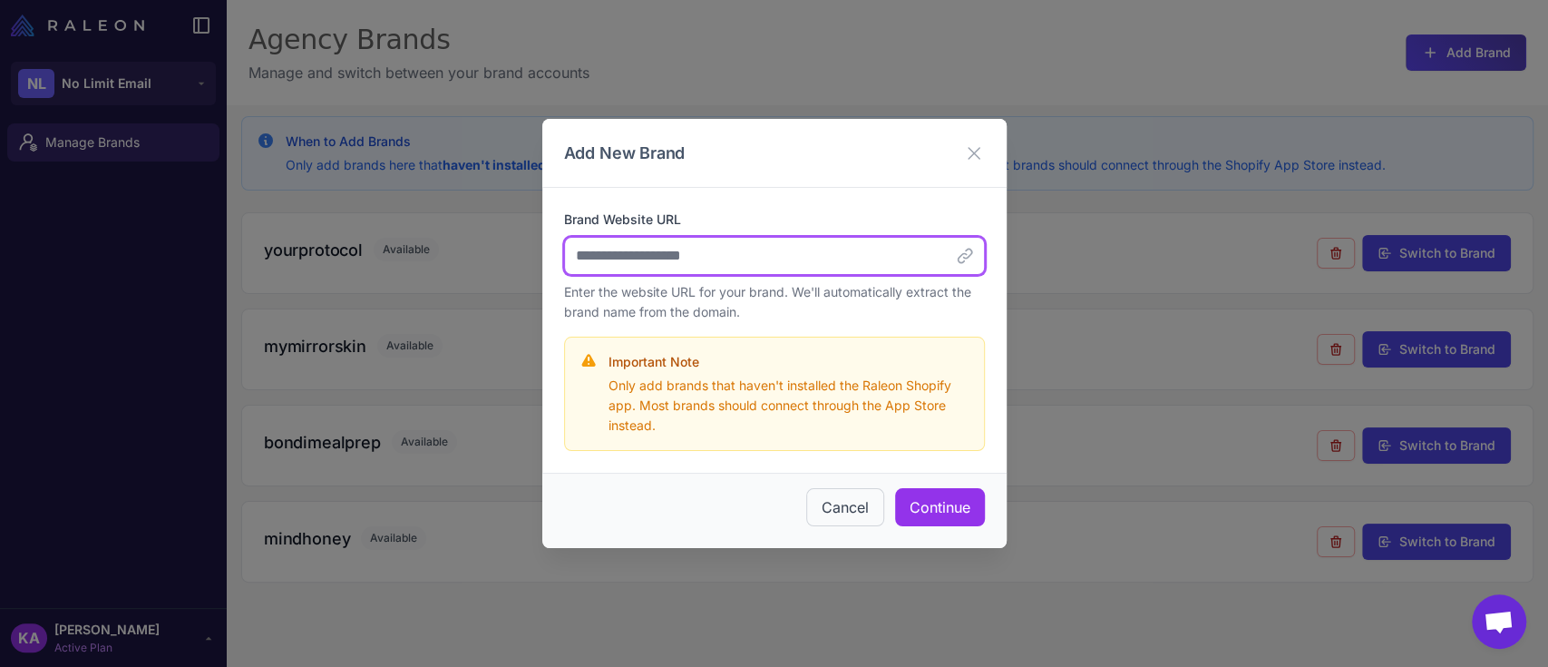
click at [882, 267] on input "Brand Website URL" at bounding box center [774, 256] width 421 height 38
paste input "**********"
type input "**********"
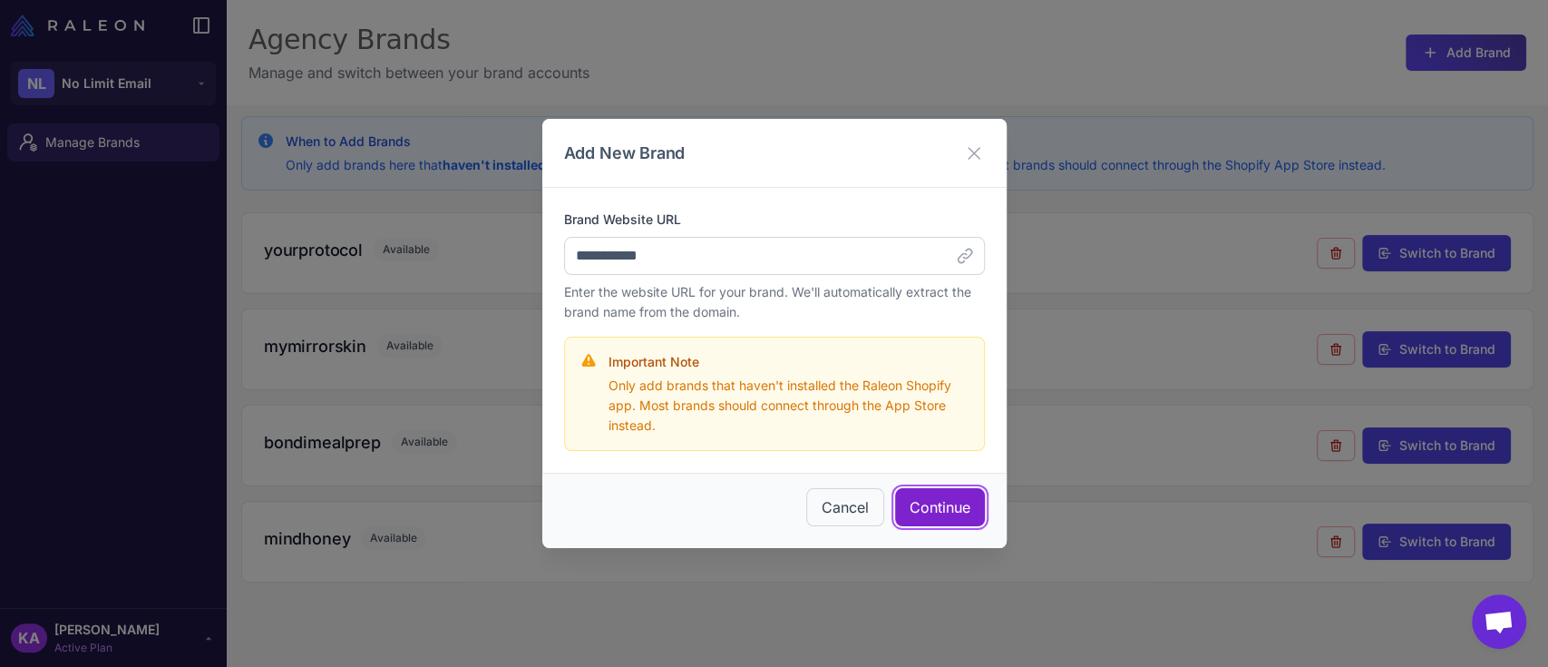
click at [942, 505] on button "Continue" at bounding box center [940, 507] width 90 height 38
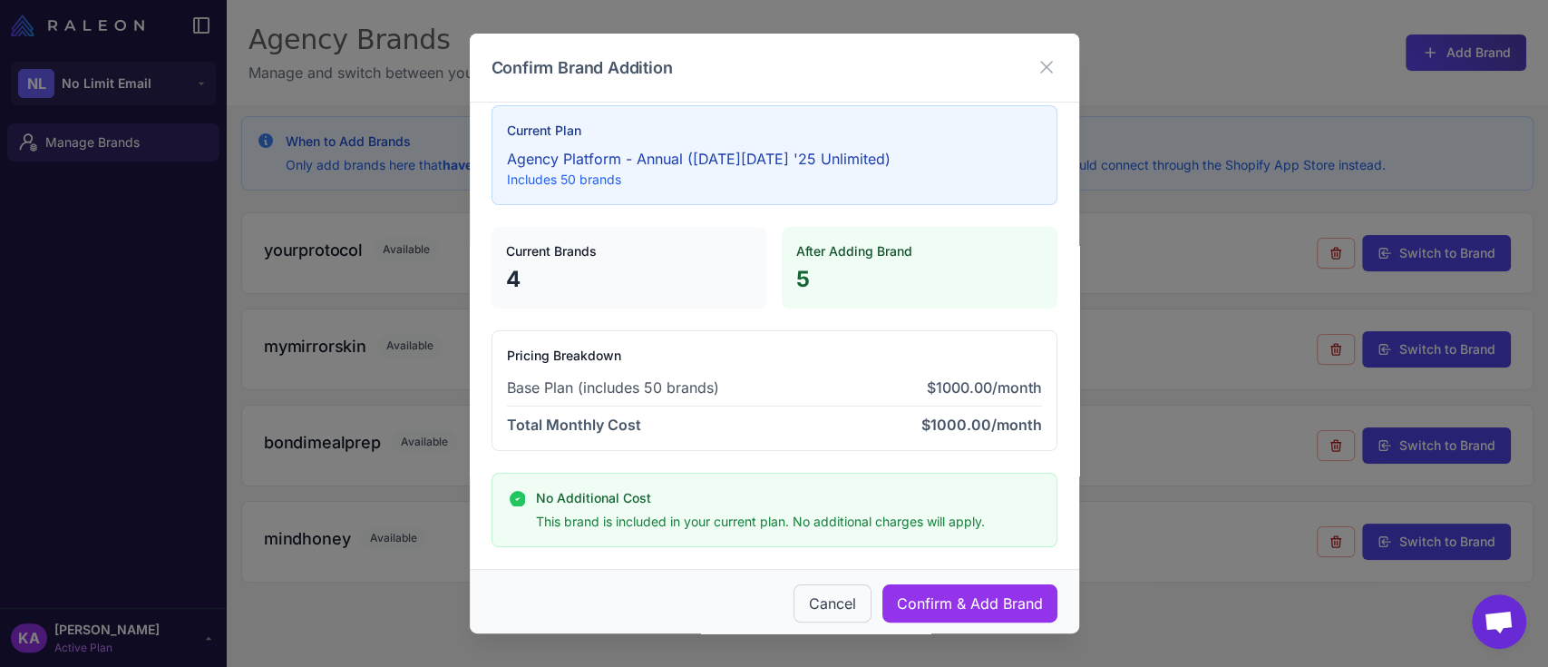
scroll to position [28, 0]
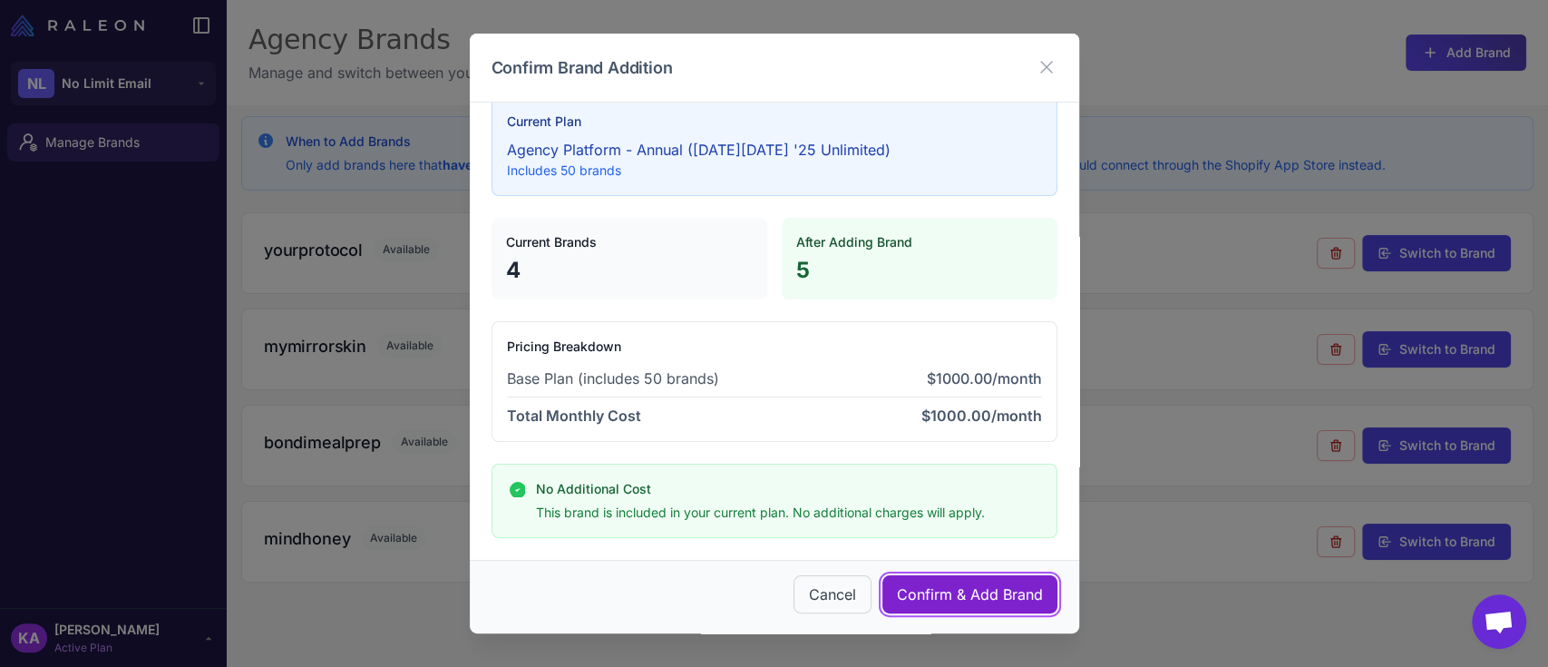
click at [966, 591] on button "Confirm & Add Brand" at bounding box center [969, 594] width 175 height 38
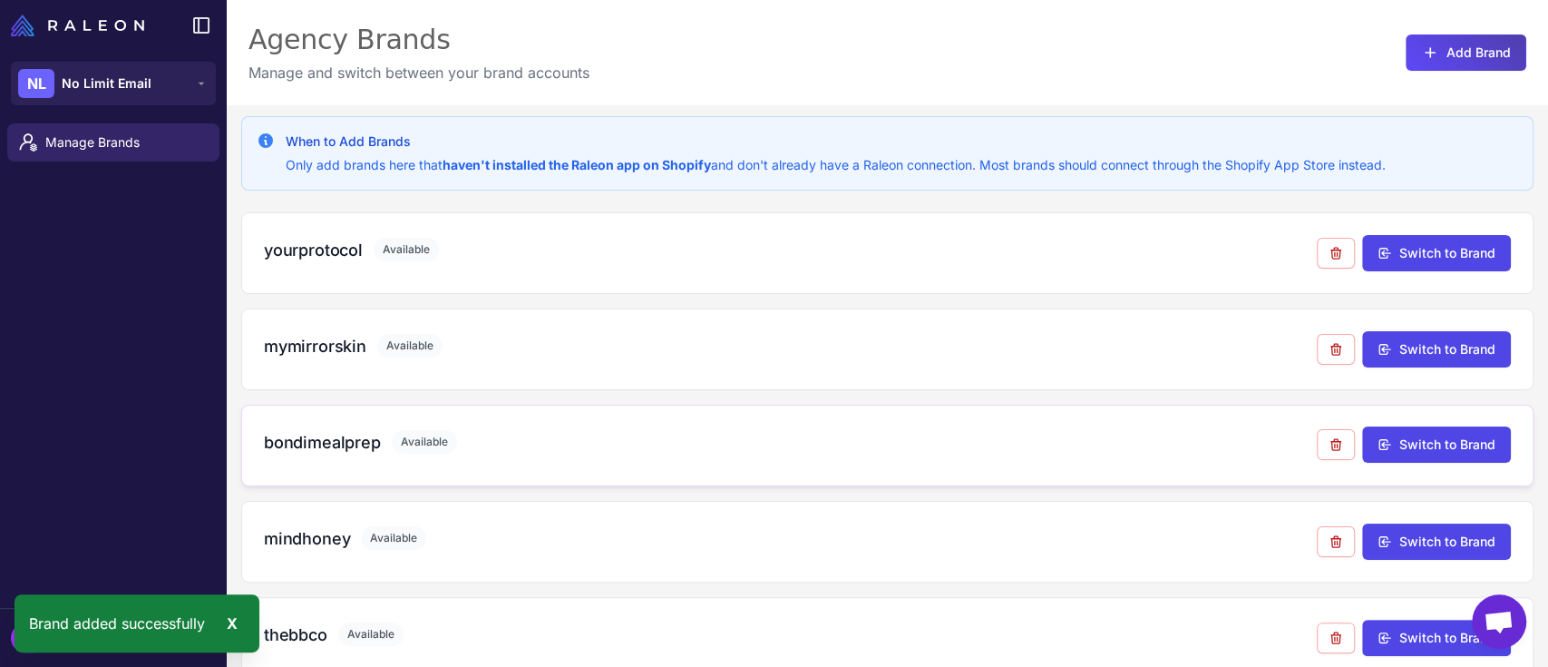
scroll to position [105, 0]
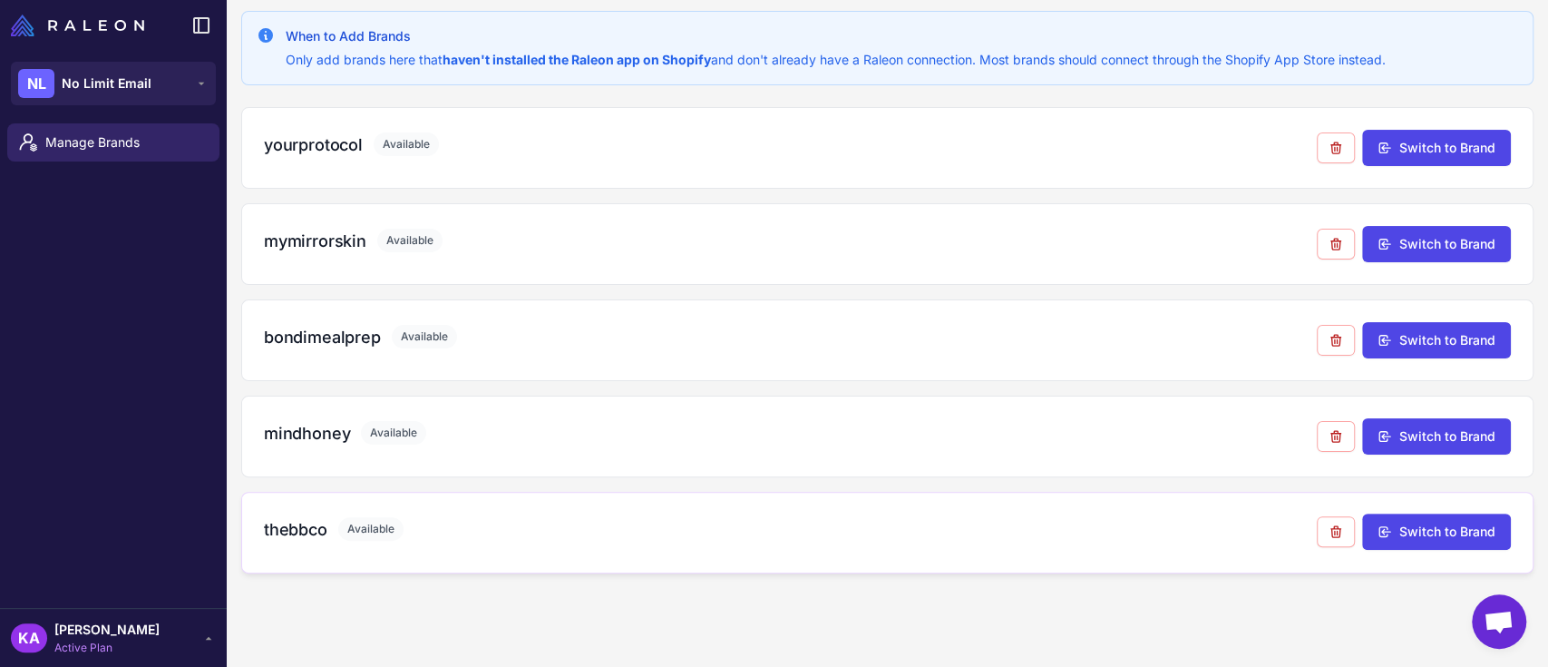
click at [280, 528] on h3 "thebbco" at bounding box center [295, 529] width 63 height 24
click at [1415, 533] on button "Switch to Brand" at bounding box center [1436, 531] width 149 height 36
